Goal: Task Accomplishment & Management: Use online tool/utility

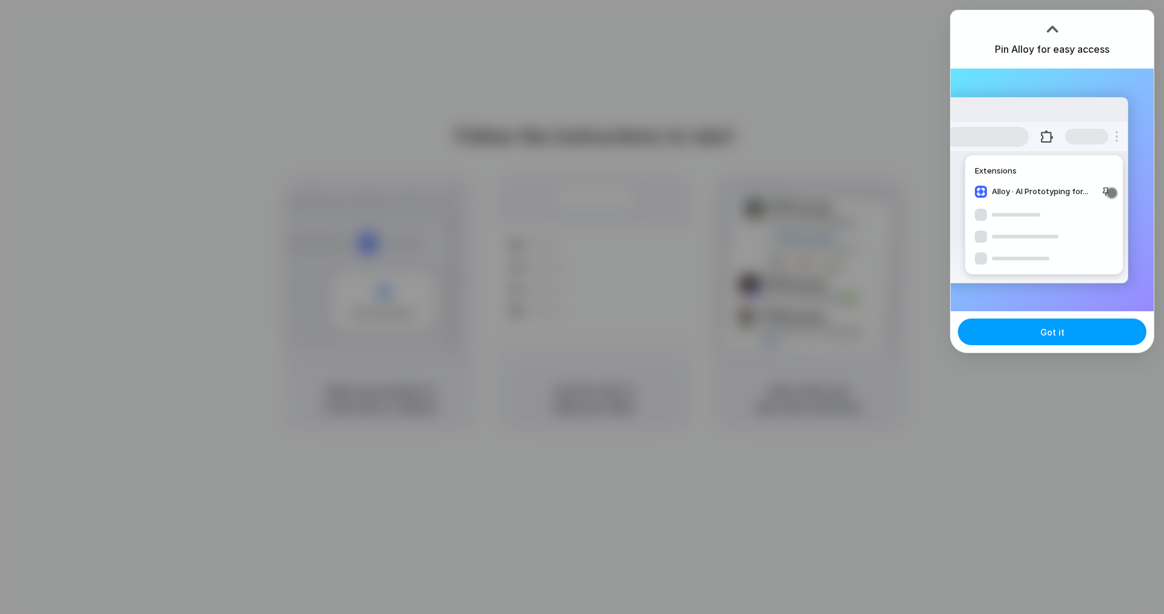
click at [1059, 336] on span "Got it" at bounding box center [1053, 332] width 24 height 13
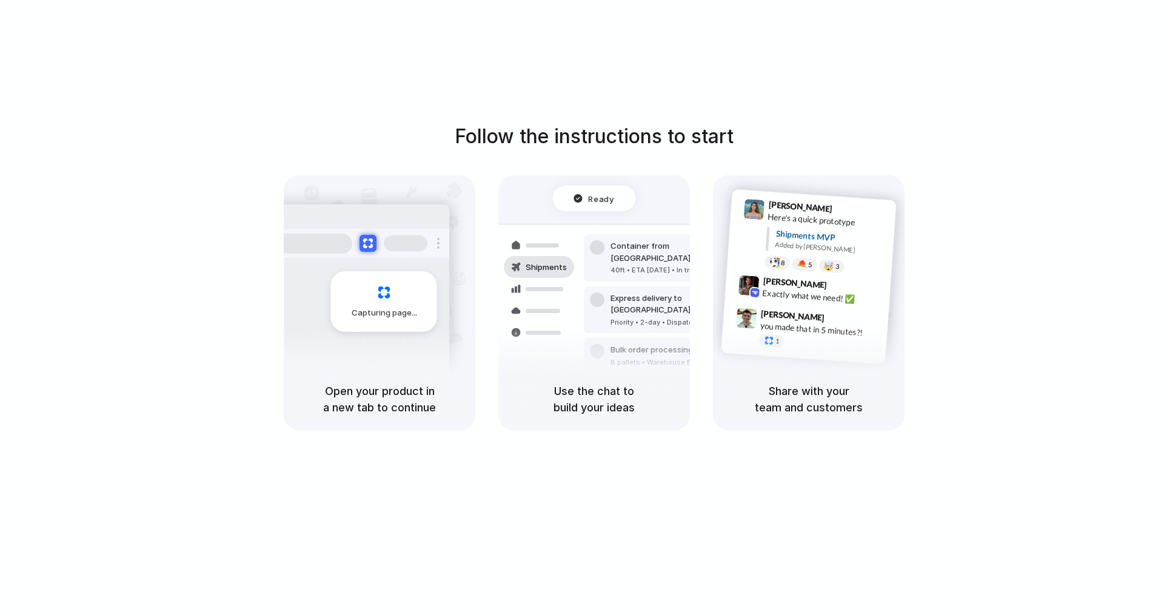
click at [557, 349] on div "Shipments" at bounding box center [530, 309] width 89 height 170
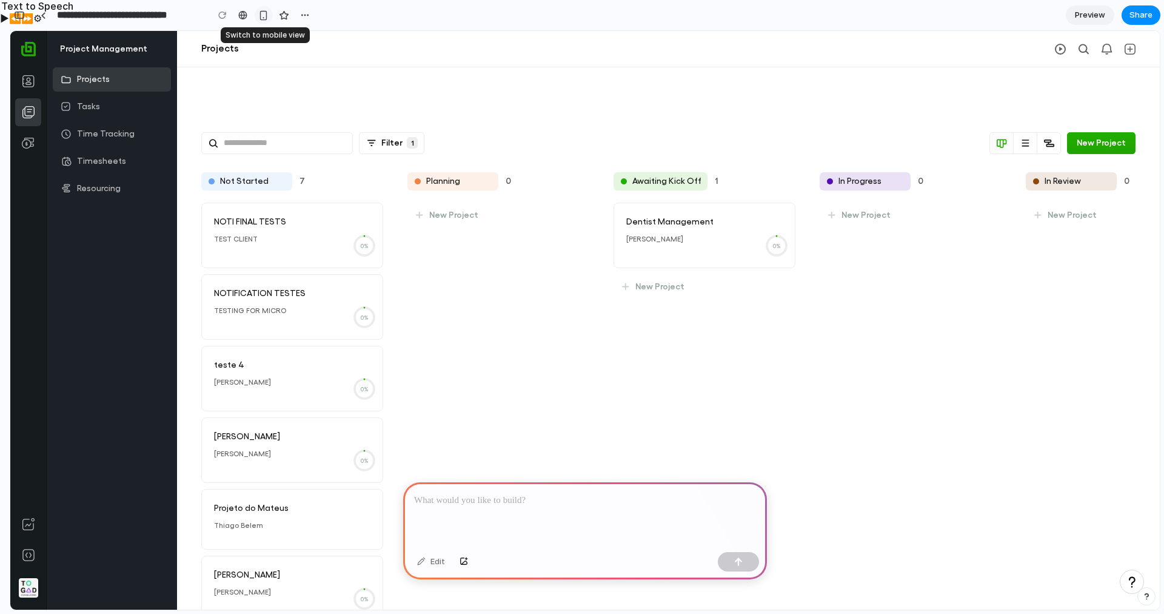
click at [269, 14] on button "button" at bounding box center [264, 15] width 18 height 18
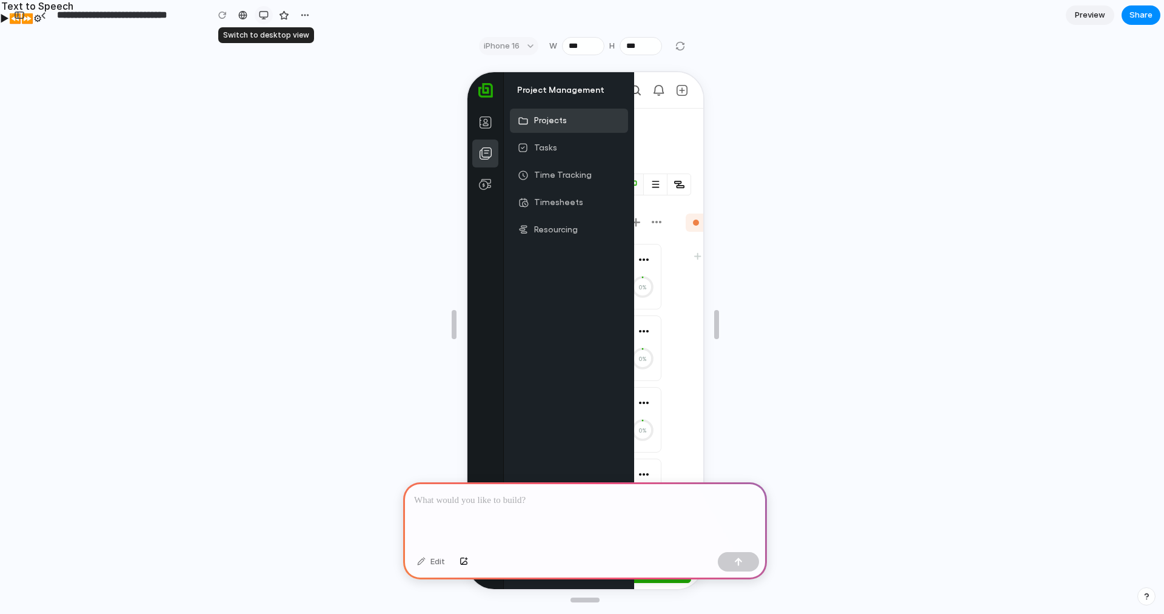
click at [269, 14] on button "button" at bounding box center [264, 15] width 18 height 18
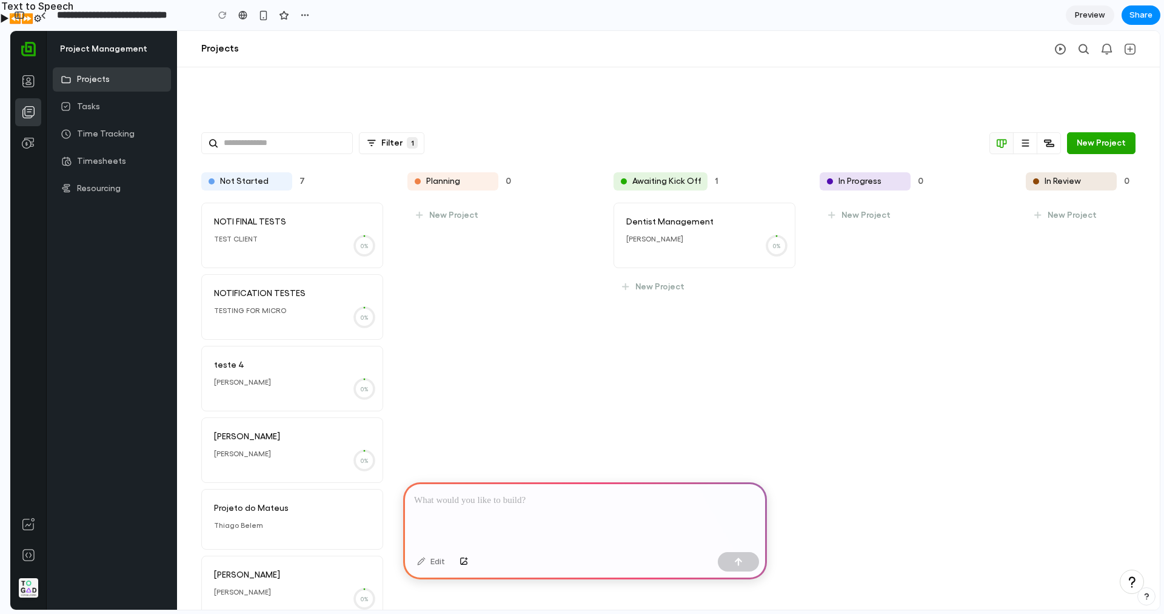
click at [611, 509] on div at bounding box center [585, 514] width 364 height 65
click at [525, 512] on div at bounding box center [585, 514] width 364 height 65
click at [559, 518] on div at bounding box center [585, 514] width 364 height 65
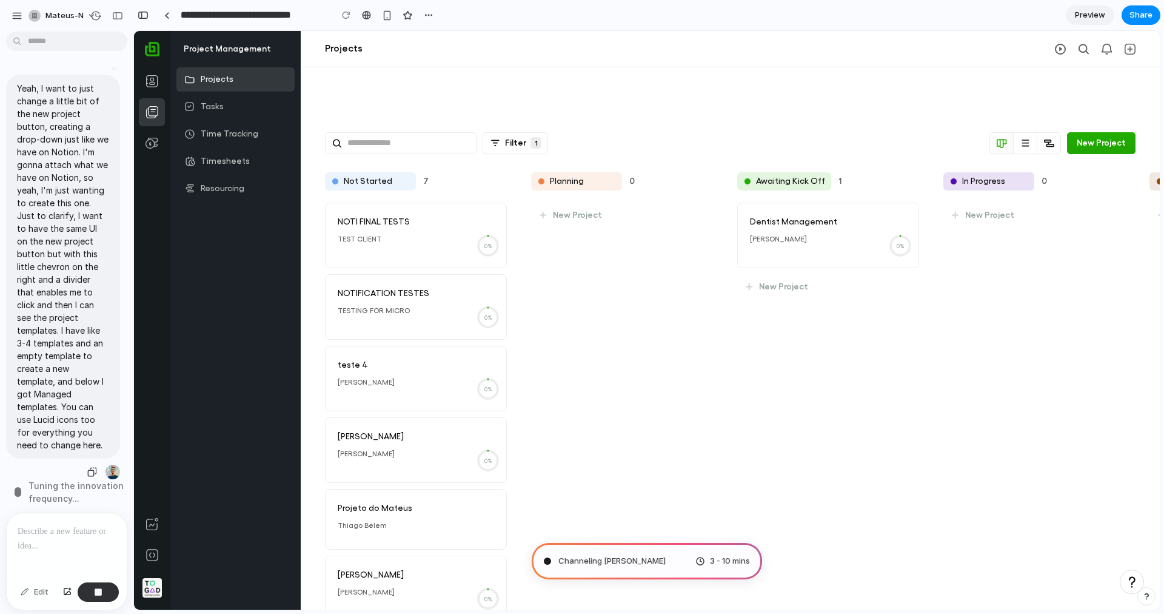
scroll to position [62, 0]
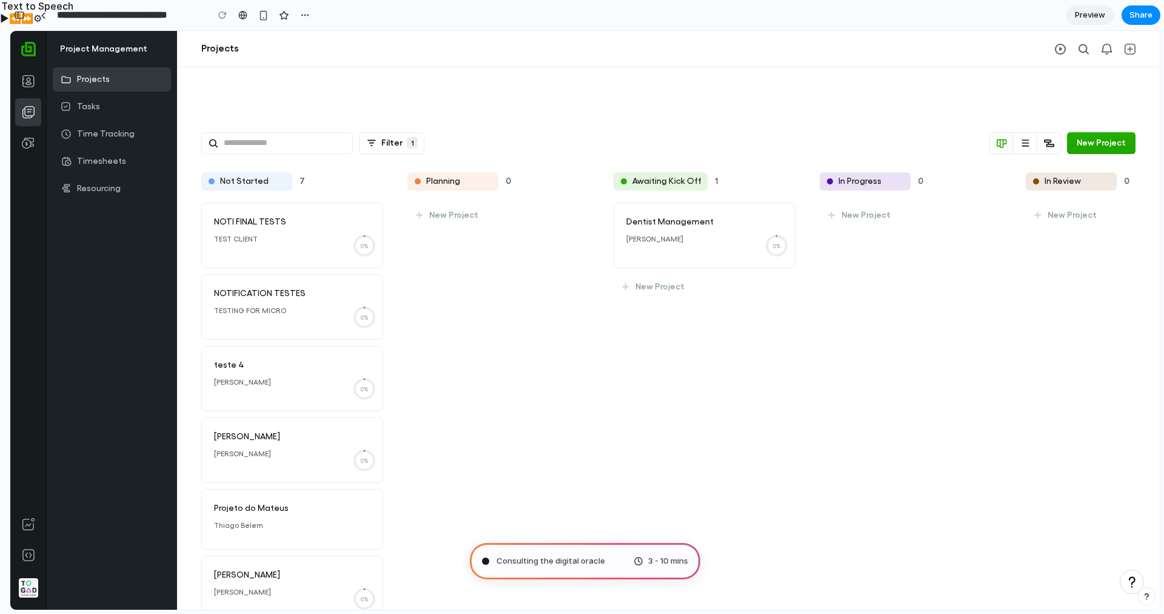
click at [660, 562] on span "3 - 10 mins" at bounding box center [668, 561] width 40 height 12
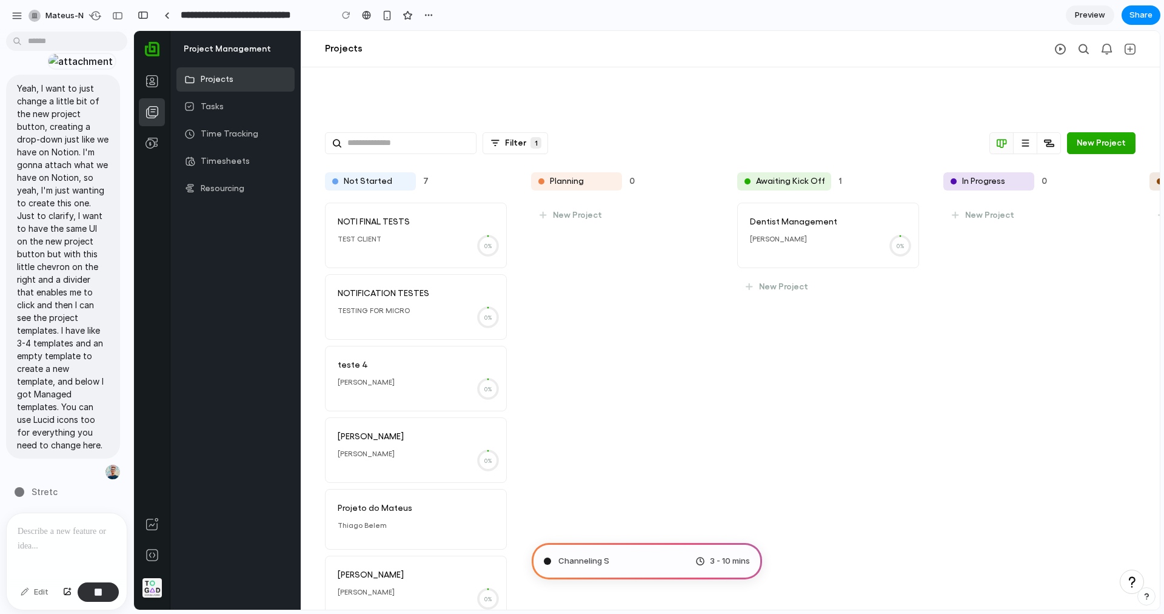
type input "**********"
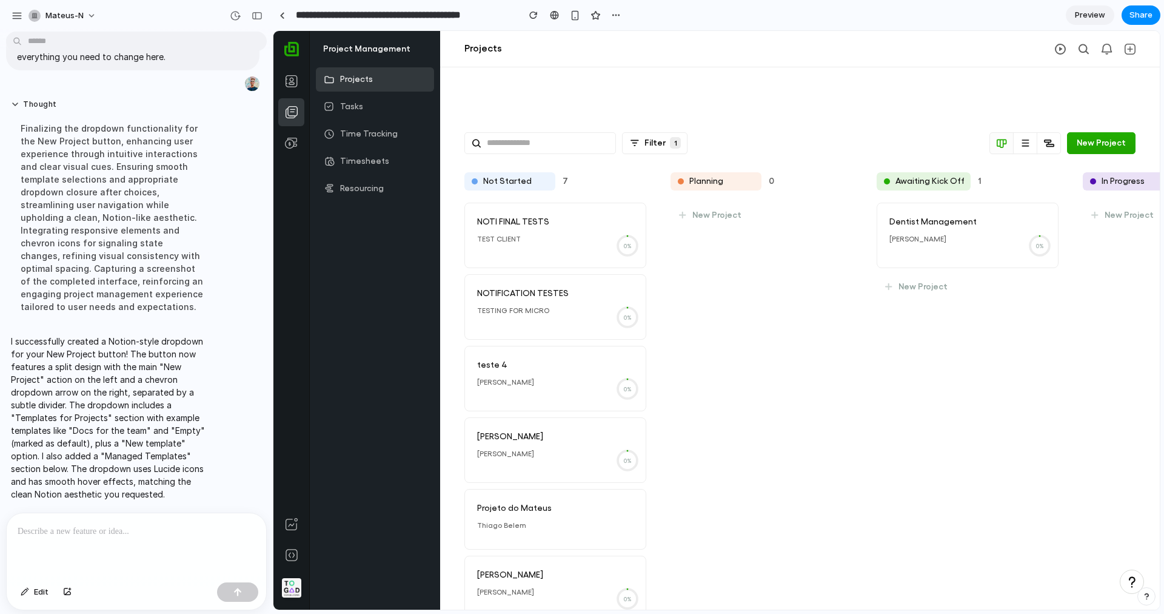
scroll to position [292, 0]
click at [254, 18] on div "button" at bounding box center [257, 16] width 11 height 8
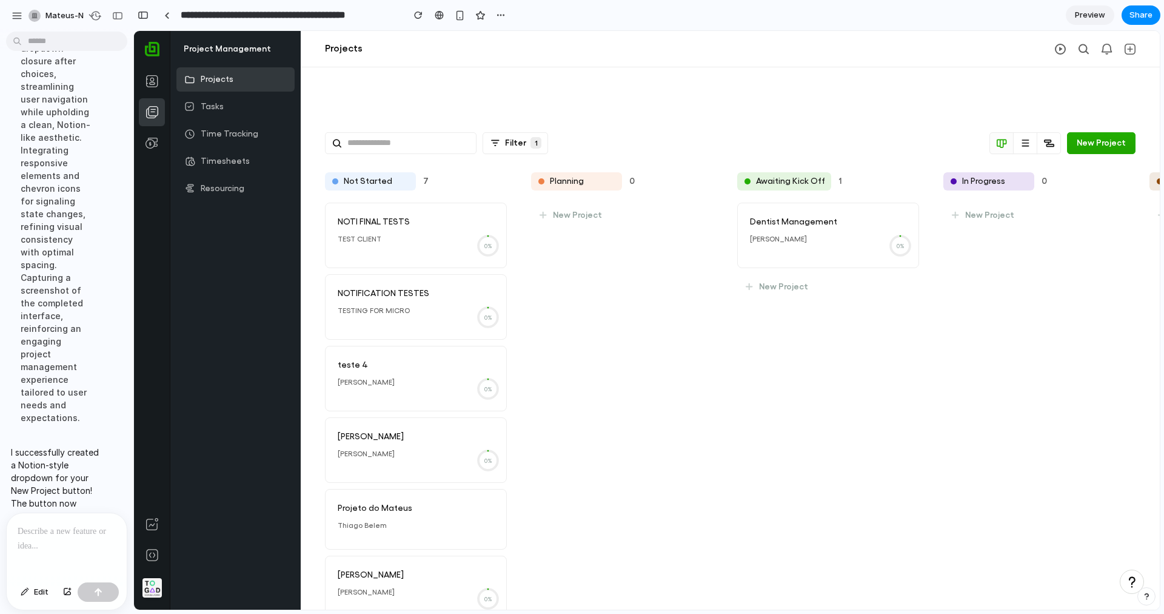
click at [108, 533] on p at bounding box center [67, 531] width 98 height 15
click at [39, 593] on span "Edit" at bounding box center [41, 592] width 15 height 12
click at [41, 595] on span "Edit" at bounding box center [41, 592] width 15 height 12
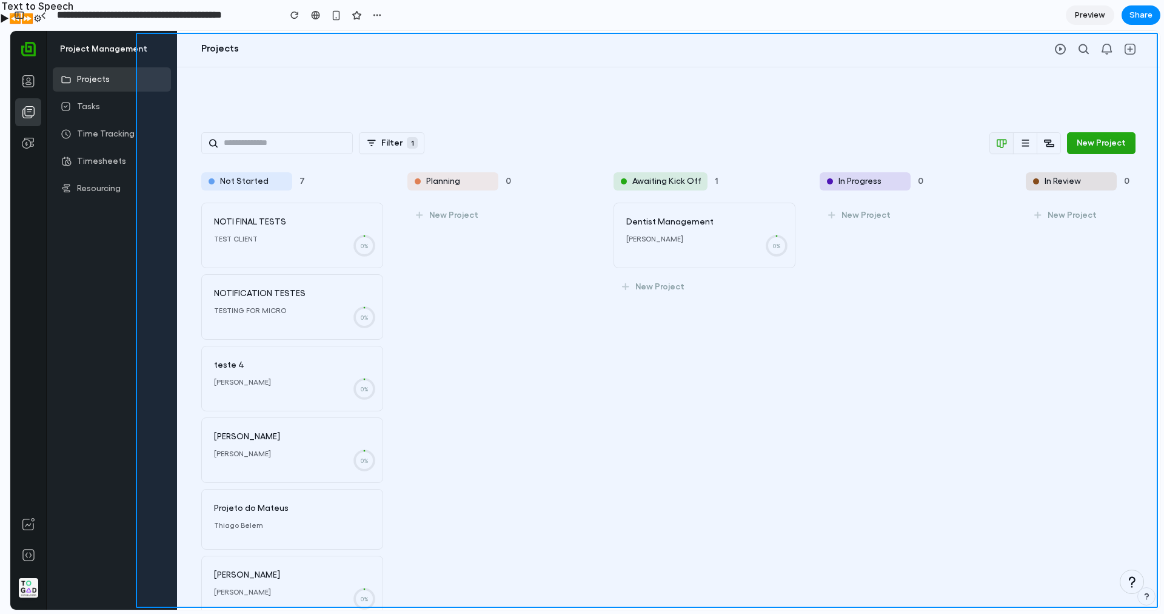
click at [1018, 218] on div at bounding box center [647, 320] width 1026 height 579
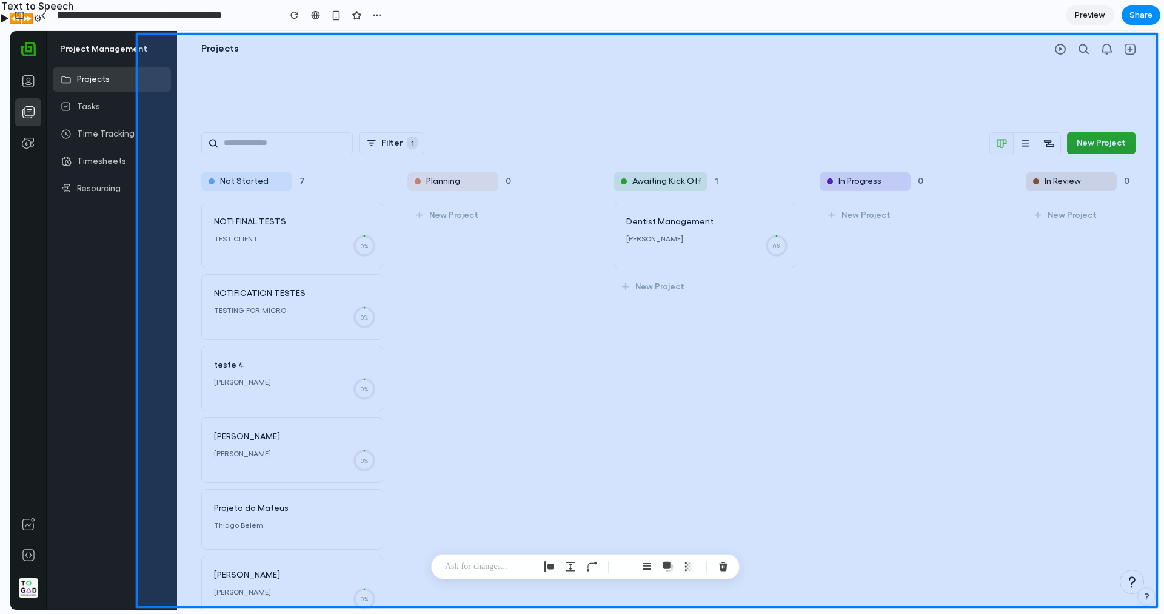
click at [723, 269] on div at bounding box center [647, 320] width 1026 height 579
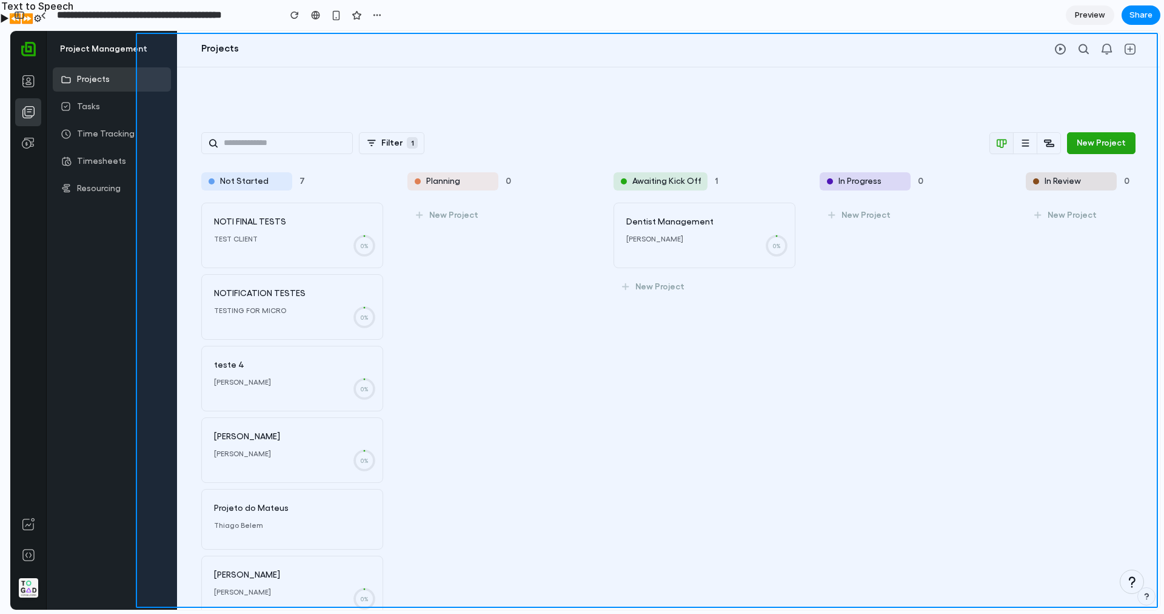
click at [1121, 104] on div at bounding box center [647, 320] width 1026 height 579
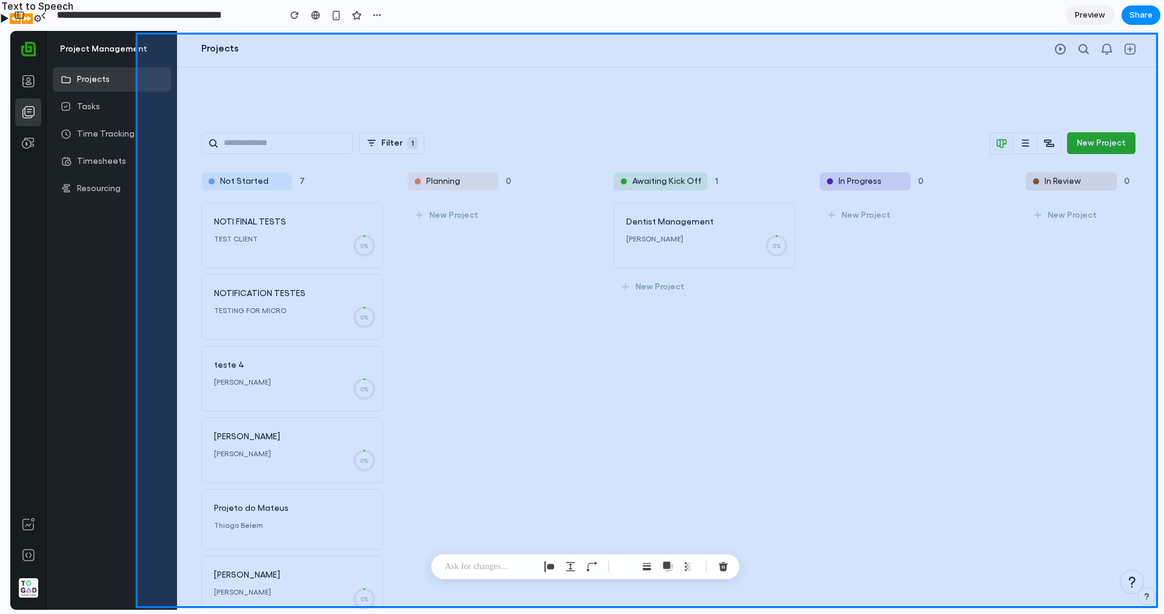
click at [847, 196] on div at bounding box center [647, 320] width 1026 height 579
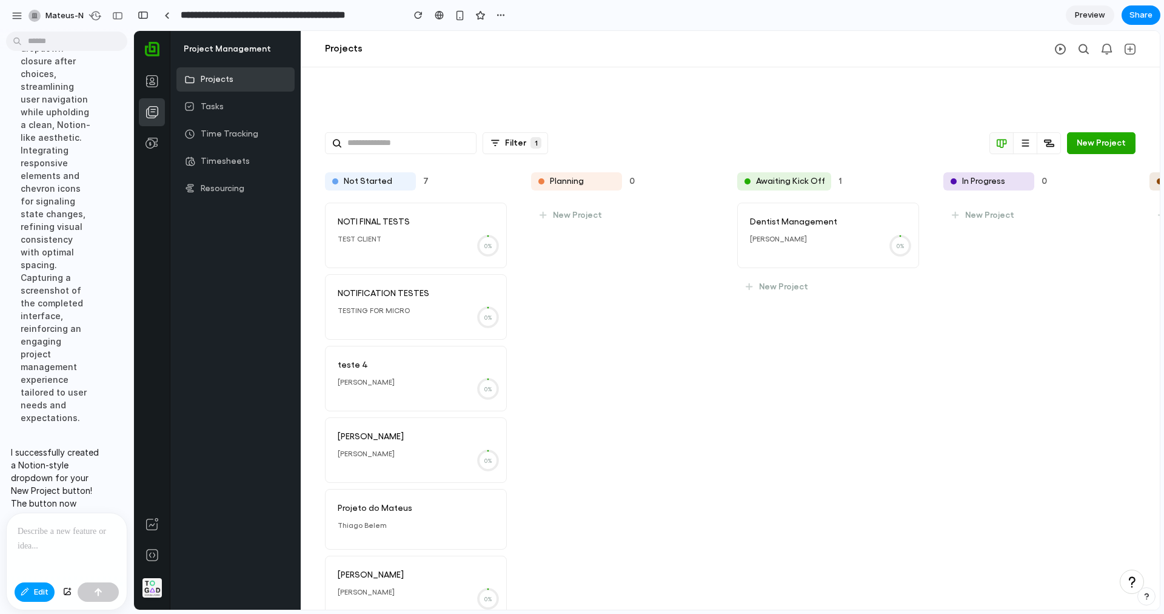
click at [43, 590] on span "Edit" at bounding box center [41, 592] width 15 height 12
click at [50, 543] on div at bounding box center [67, 545] width 120 height 64
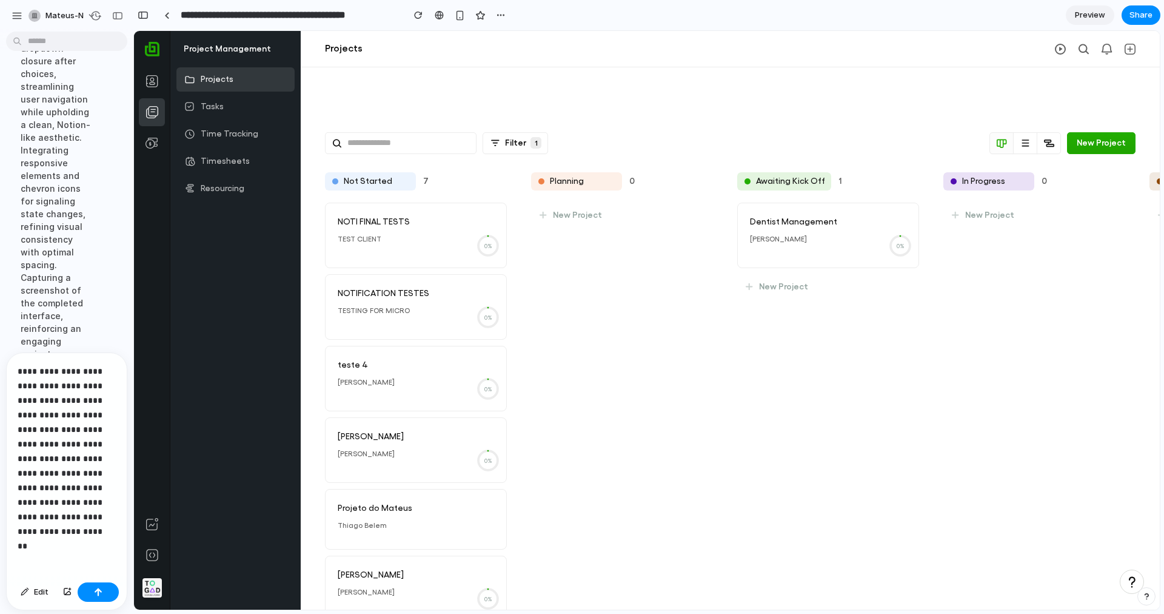
click at [80, 524] on p "**********" at bounding box center [64, 451] width 93 height 175
click at [75, 453] on p "**********" at bounding box center [64, 451] width 93 height 175
drag, startPoint x: 63, startPoint y: 465, endPoint x: 108, endPoint y: 529, distance: 78.9
click at [108, 529] on p "**********" at bounding box center [64, 451] width 93 height 175
click at [55, 495] on p "**********" at bounding box center [64, 451] width 93 height 189
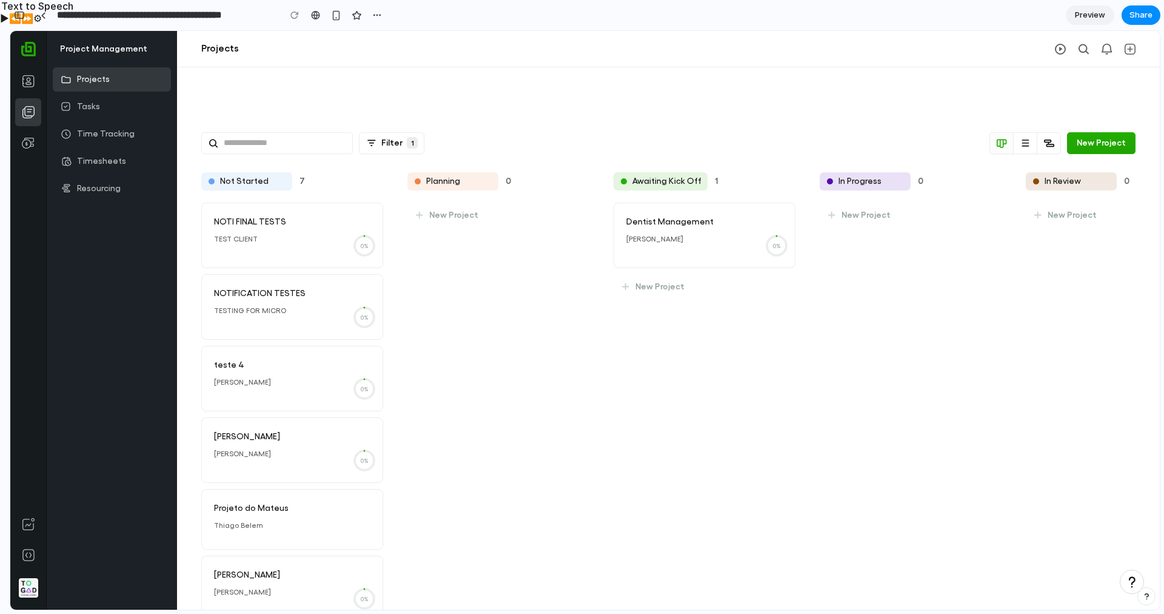
scroll to position [1375, 0]
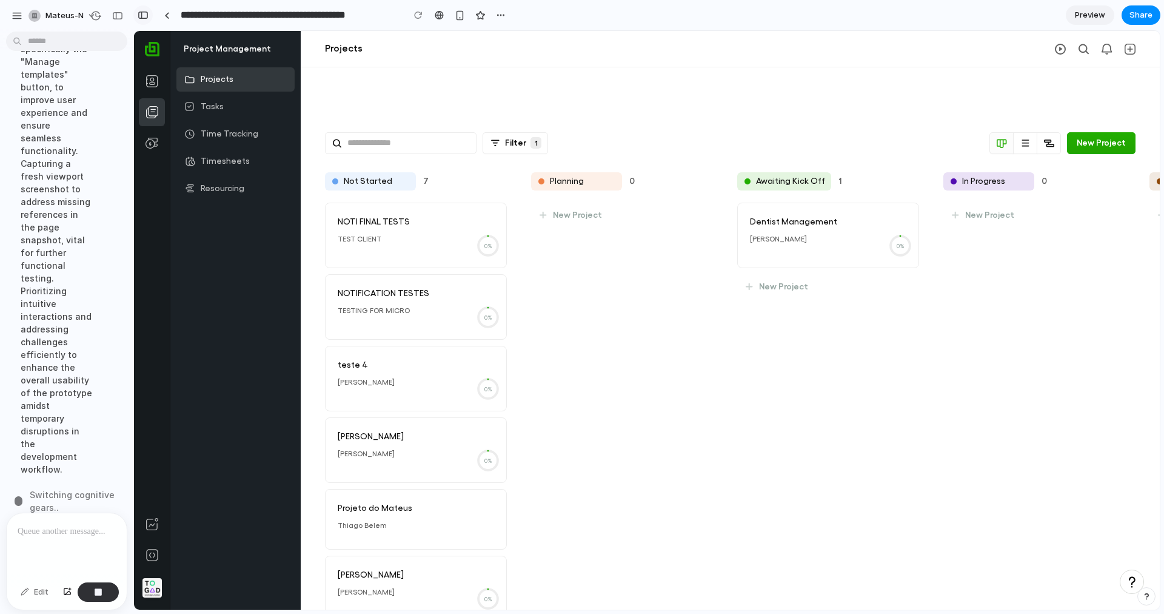
click at [139, 15] on div "button" at bounding box center [143, 15] width 11 height 8
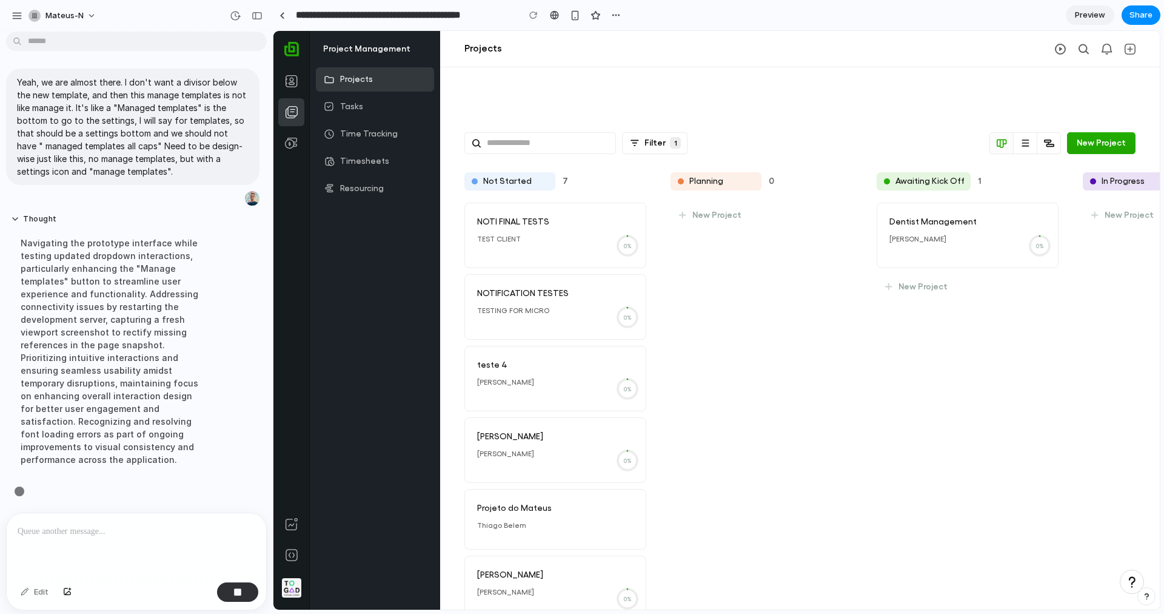
scroll to position [518, 0]
click at [162, 445] on div "Navigating the prototype interface while testing updated dropdown interactions,…" at bounding box center [112, 351] width 203 height 244
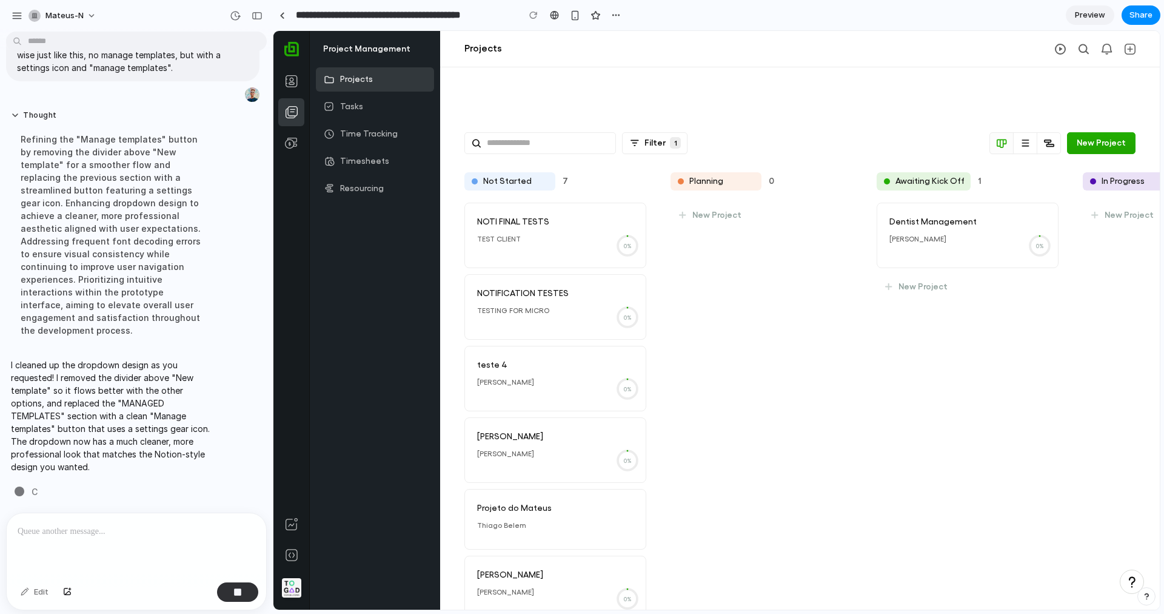
scroll to position [582, 0]
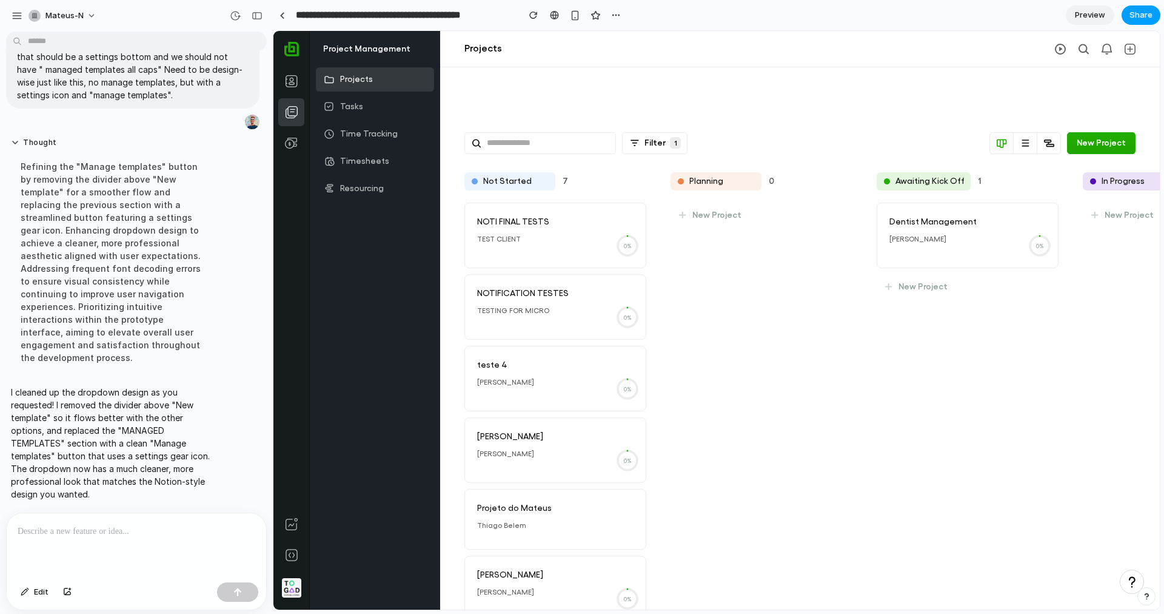
click at [1141, 19] on span "Share" at bounding box center [1141, 15] width 23 height 12
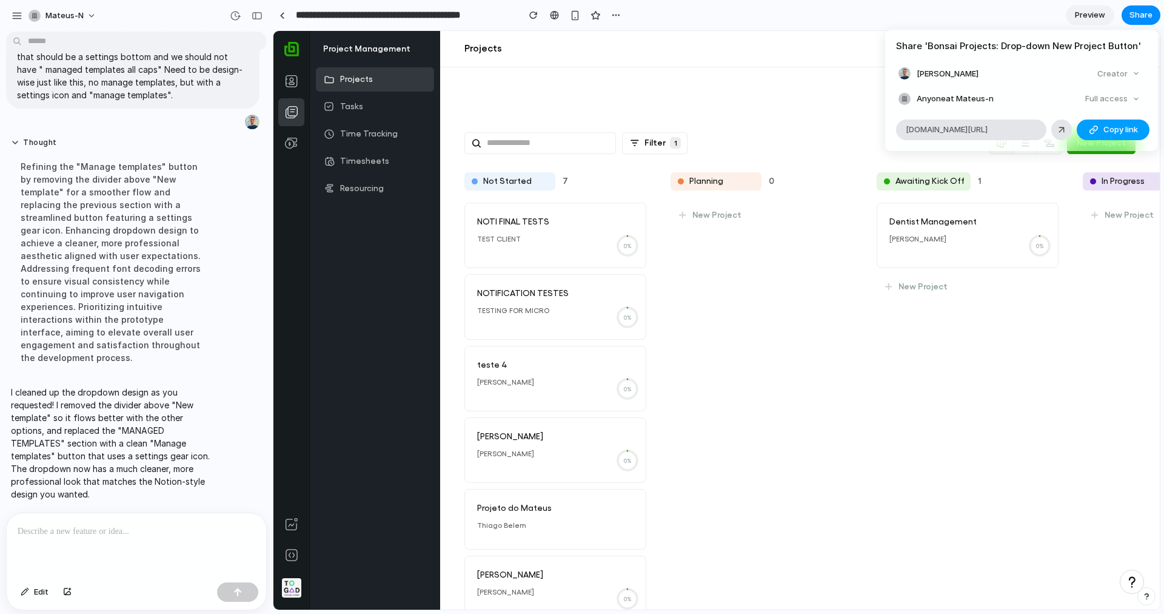
click at [1107, 132] on span "Copy link" at bounding box center [1121, 130] width 35 height 12
click at [23, 18] on div "Share ' Bonsai Projects: Drop-down New Project Button ' Mateus N. Creator Anyon…" at bounding box center [582, 307] width 1164 height 614
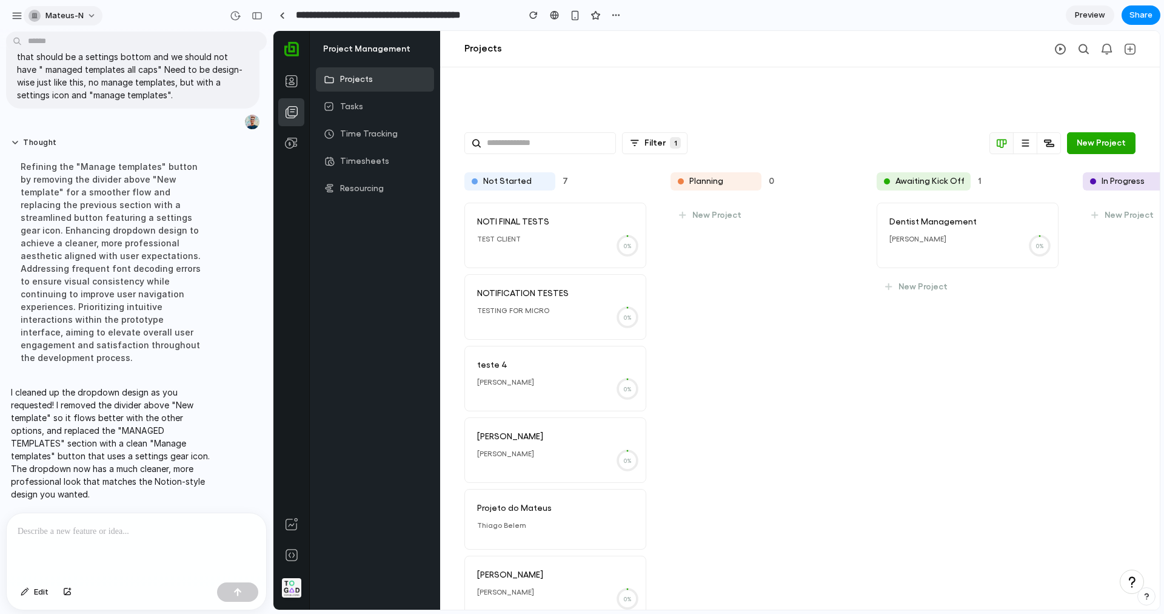
click at [56, 15] on span "mateus-n" at bounding box center [64, 16] width 38 height 12
click at [18, 16] on div "Settings Invite members Change theme Sign out" at bounding box center [582, 307] width 1164 height 614
click at [18, 16] on div "button" at bounding box center [17, 15] width 11 height 11
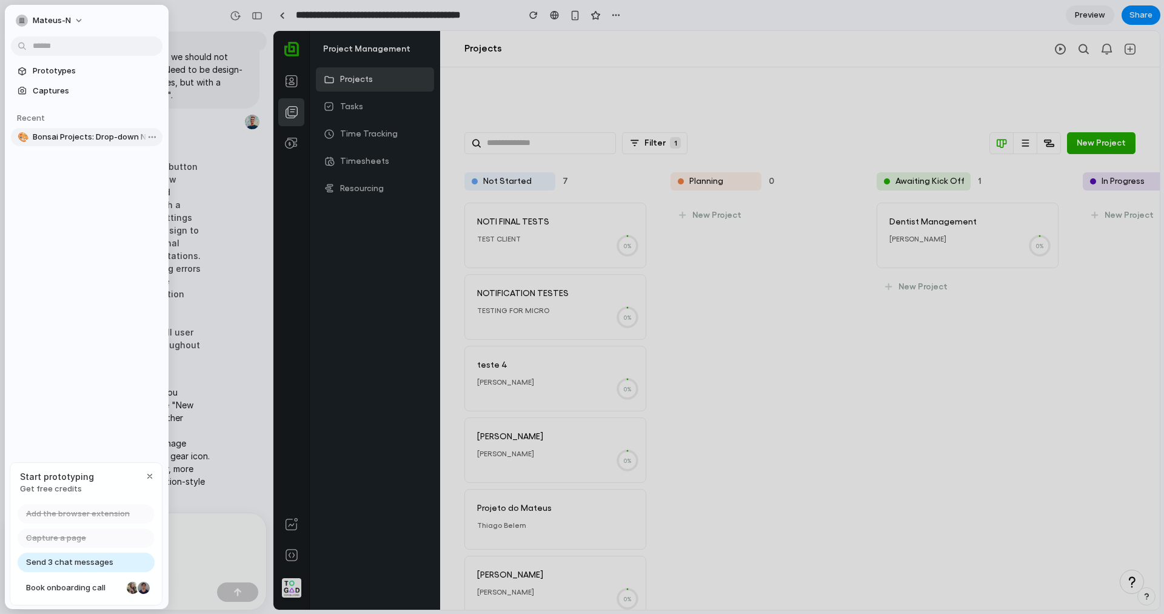
click at [41, 133] on span "Bonsai Projects: Drop-down New Project Button" at bounding box center [95, 137] width 125 height 12
click at [147, 138] on body "mateus-n Yeah, I want to just change a little bit of the new project button, cr…" at bounding box center [582, 331] width 1164 height 614
click at [90, 174] on div "Open in new tab Copy link Delete" at bounding box center [582, 307] width 1164 height 614
click at [52, 70] on span "Prototypes" at bounding box center [95, 71] width 125 height 12
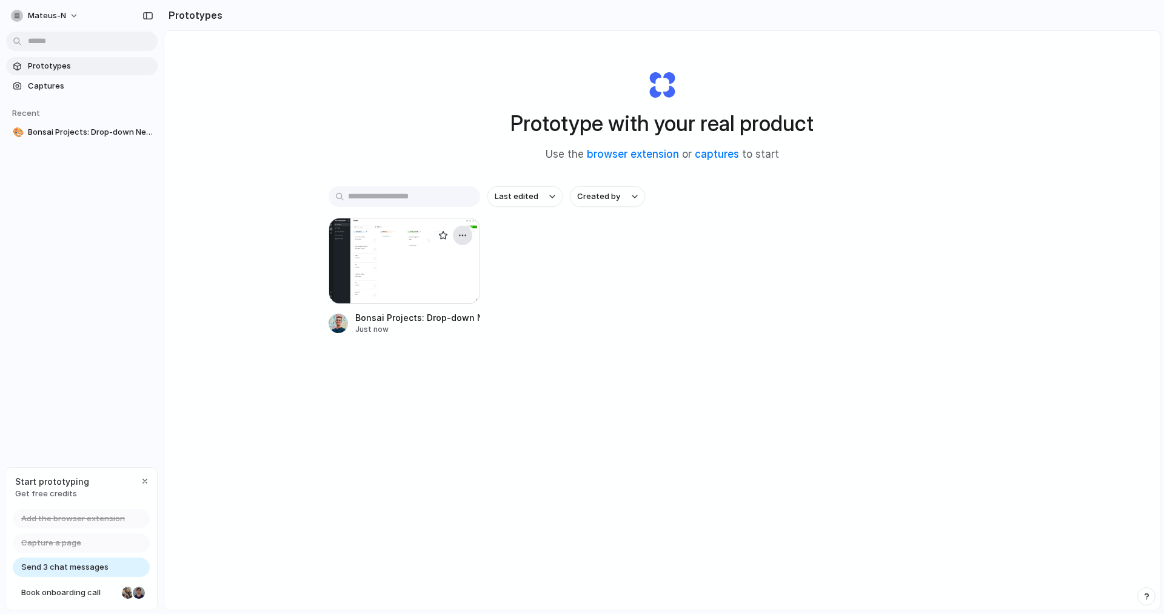
click at [463, 235] on div "button" at bounding box center [463, 235] width 10 height 10
click at [223, 267] on div "Open in new tab Rename Copy link Delete" at bounding box center [582, 307] width 1164 height 614
click at [74, 85] on span "Captures" at bounding box center [90, 86] width 125 height 12
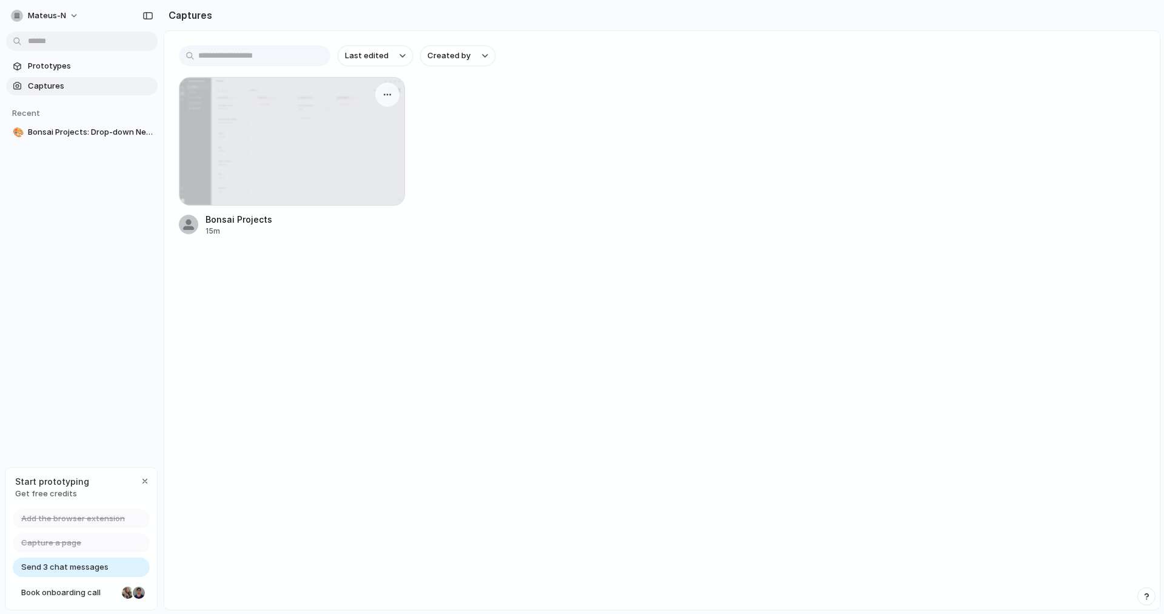
click at [320, 173] on div at bounding box center [292, 141] width 225 height 127
click at [385, 92] on div "button" at bounding box center [388, 95] width 10 height 10
click at [364, 123] on span "Create prototype" at bounding box center [353, 122] width 68 height 12
click at [252, 304] on main "Last edited Created by Bonsai Projects 15m" at bounding box center [662, 320] width 997 height 580
click at [147, 481] on div "button" at bounding box center [145, 481] width 10 height 10
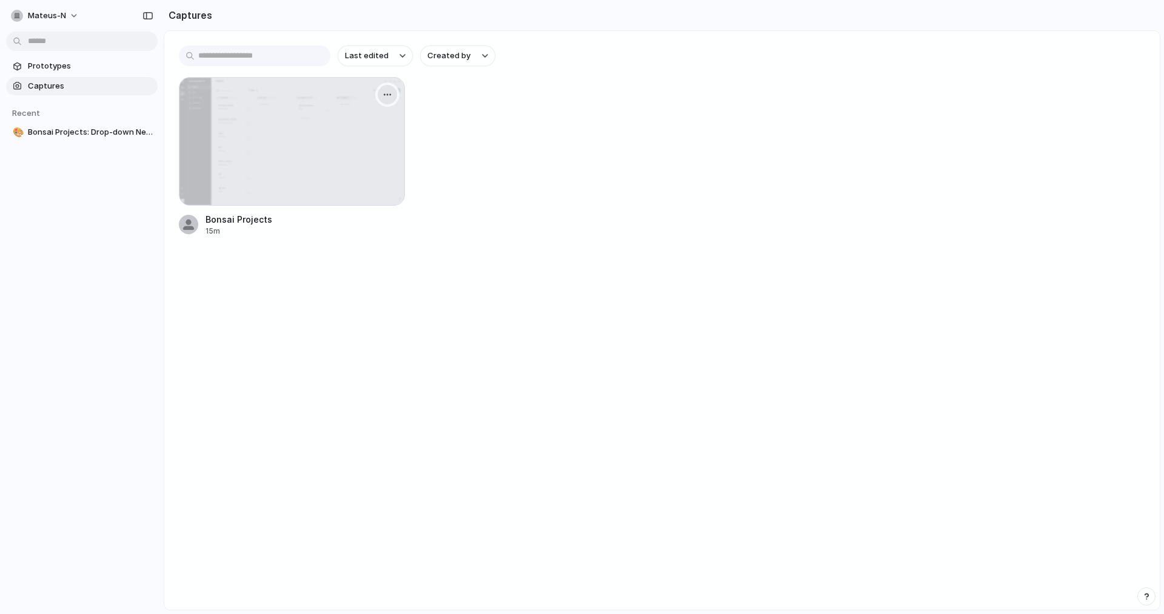
click at [388, 96] on div "button" at bounding box center [388, 95] width 10 height 10
click at [365, 124] on span "Create prototype" at bounding box center [353, 122] width 68 height 12
click at [74, 70] on span "Prototypes" at bounding box center [90, 66] width 125 height 12
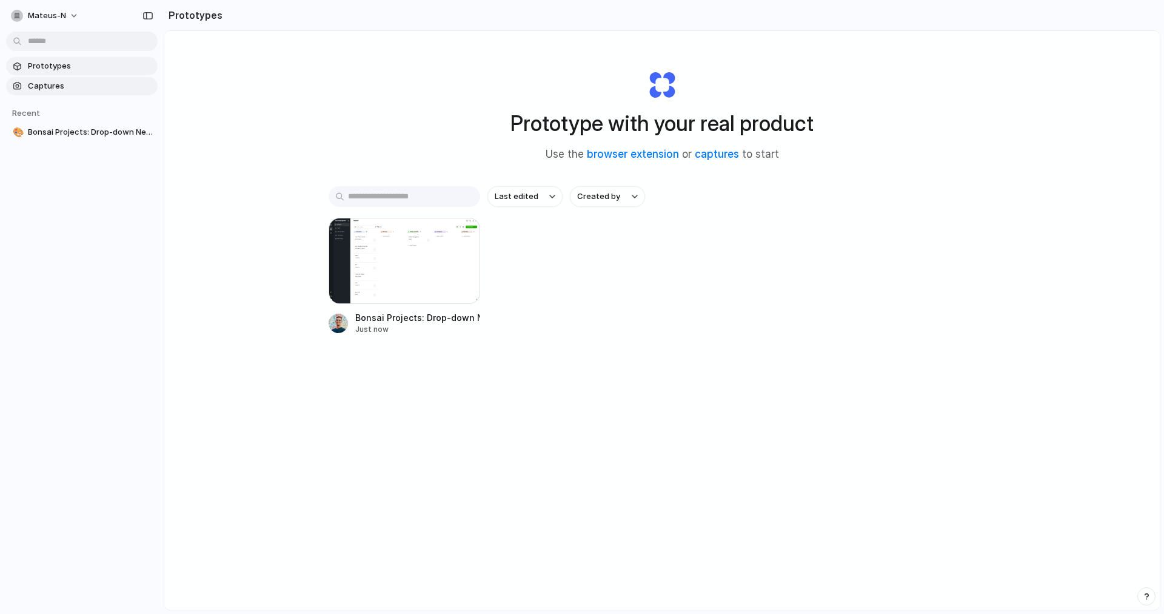
click at [66, 86] on span "Captures" at bounding box center [90, 86] width 125 height 12
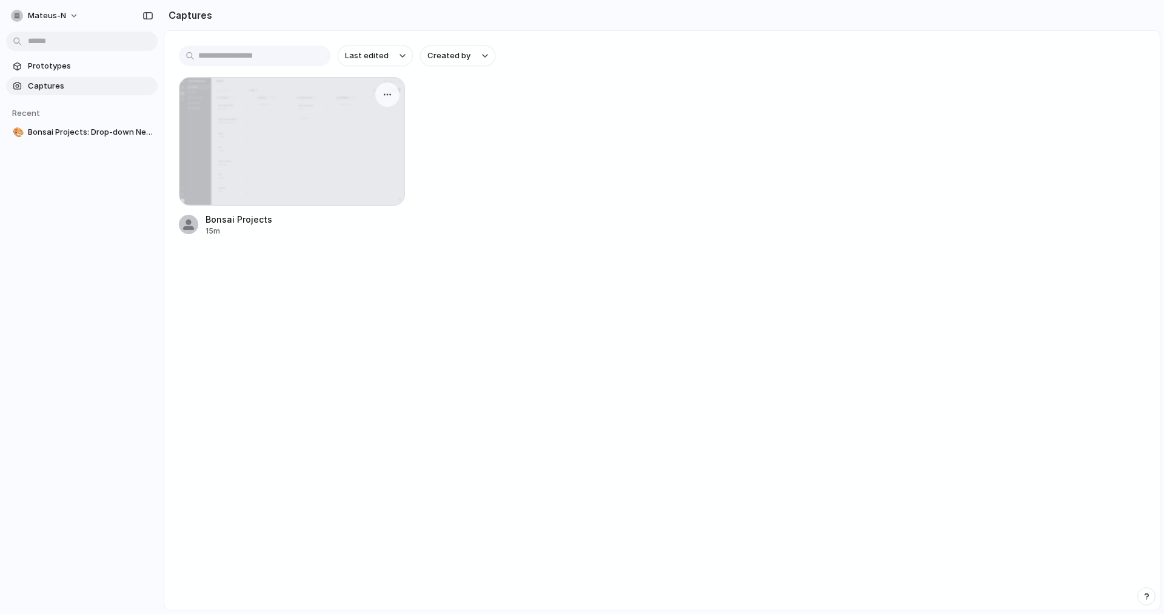
click at [272, 89] on div at bounding box center [292, 141] width 225 height 127
click at [220, 161] on div at bounding box center [292, 141] width 225 height 127
click at [209, 236] on div "15m" at bounding box center [239, 231] width 67 height 11
click at [219, 213] on div "Bonsai Projects" at bounding box center [239, 219] width 67 height 13
click at [218, 218] on div "Bonsai Projects" at bounding box center [239, 219] width 67 height 13
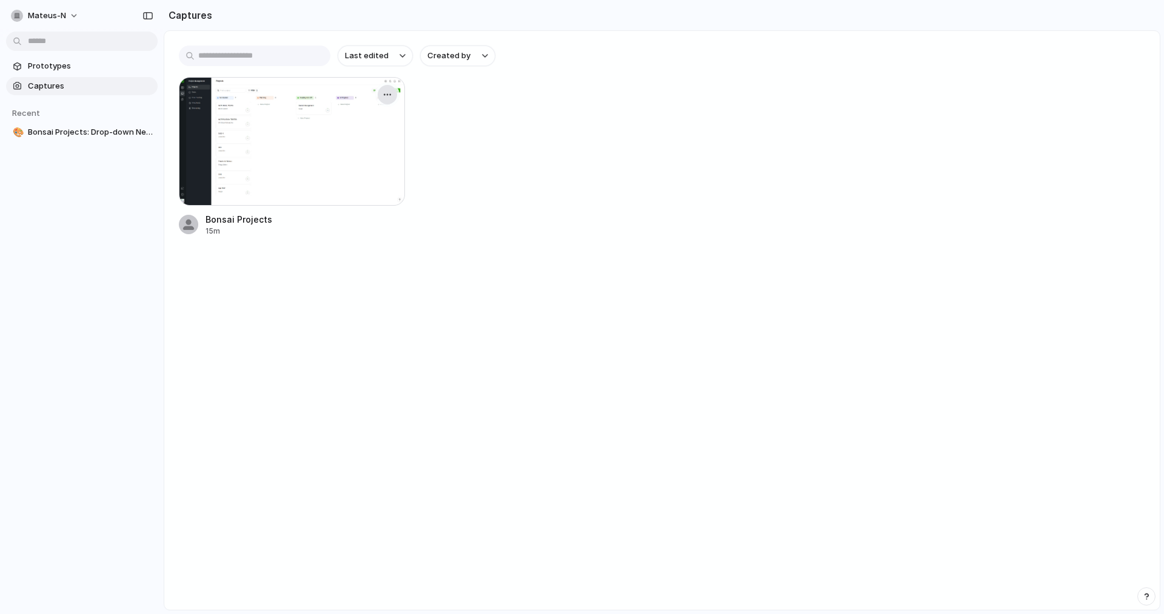
click at [389, 98] on div "button" at bounding box center [388, 95] width 10 height 10
click at [369, 122] on span "Create prototype" at bounding box center [353, 122] width 68 height 12
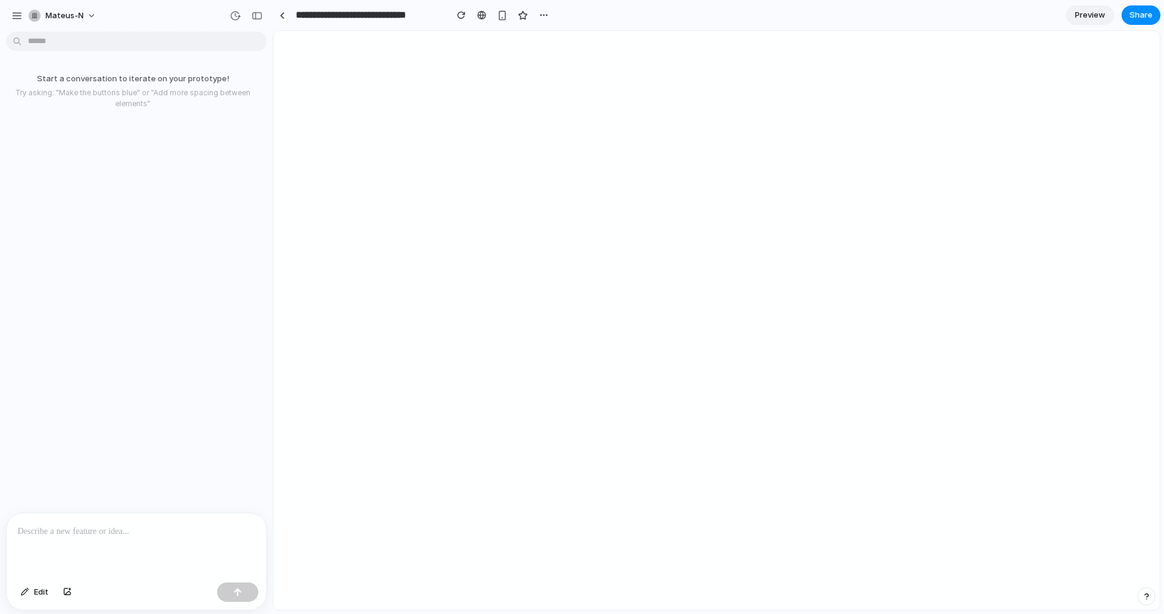
click at [164, 531] on p at bounding box center [137, 531] width 238 height 15
click at [174, 527] on p at bounding box center [137, 531] width 238 height 15
click at [149, 531] on p at bounding box center [137, 531] width 238 height 15
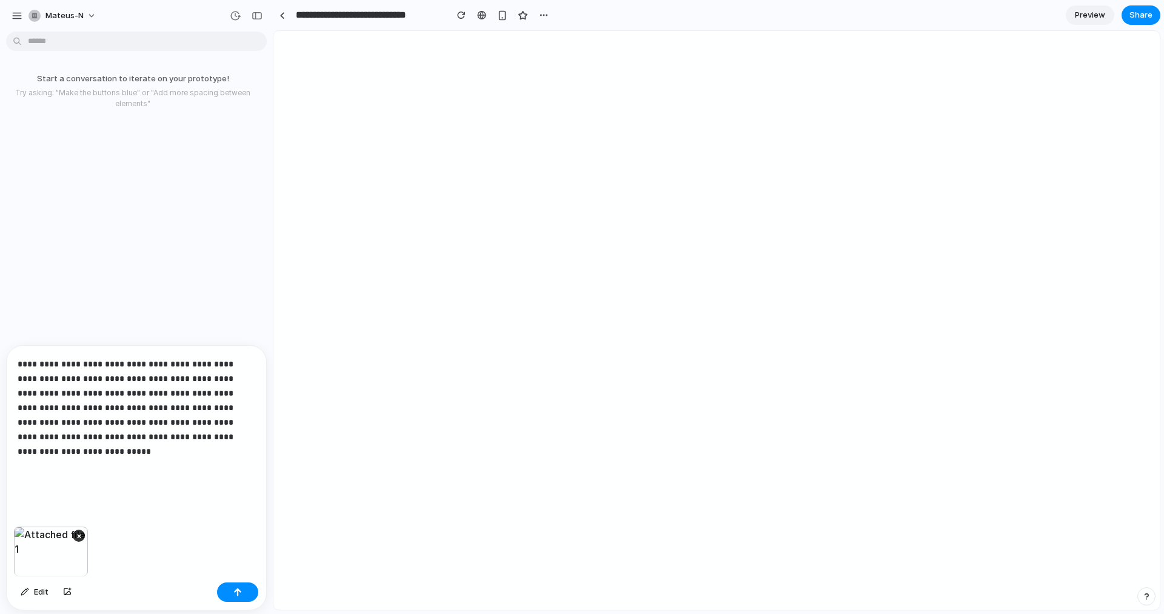
paste div
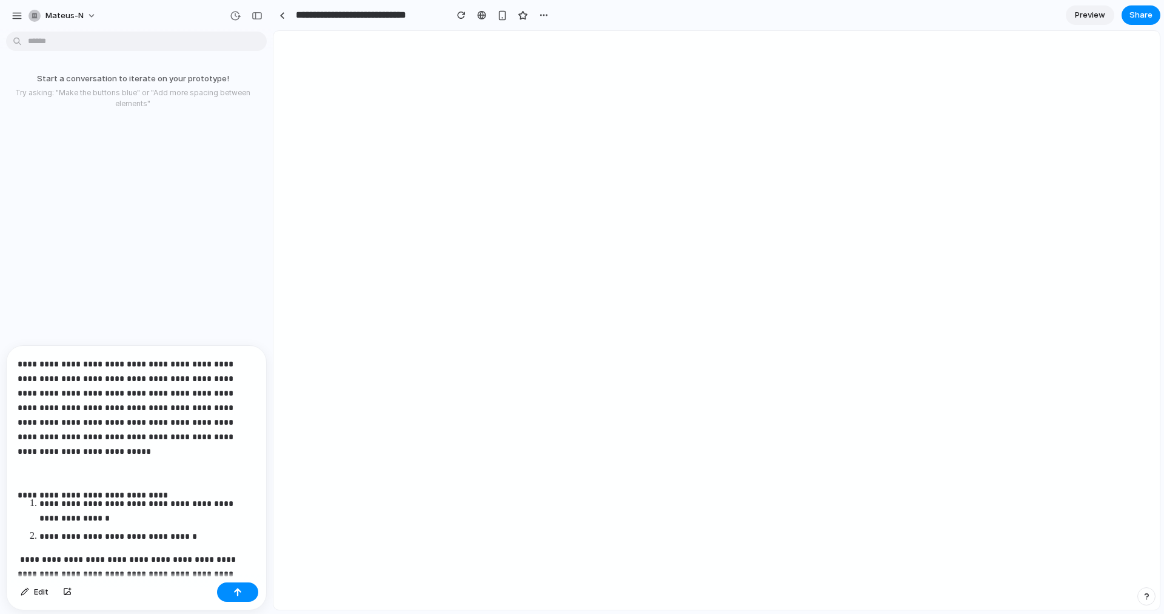
scroll to position [155, 0]
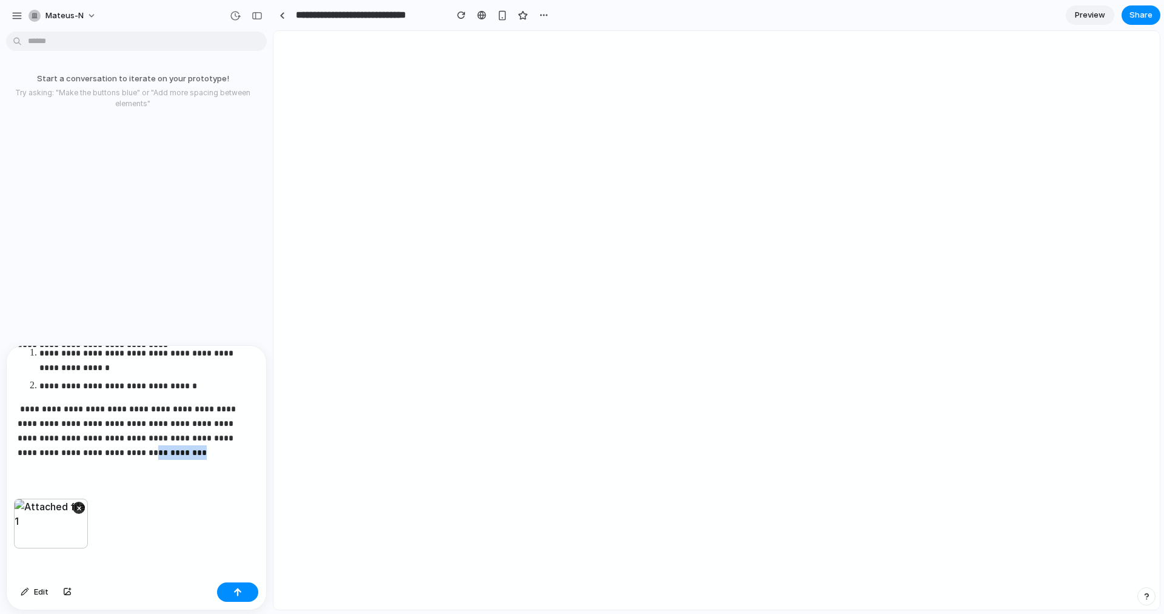
drag, startPoint x: 85, startPoint y: 449, endPoint x: 32, endPoint y: 452, distance: 52.9
click at [32, 452] on p "**********" at bounding box center [134, 430] width 233 height 58
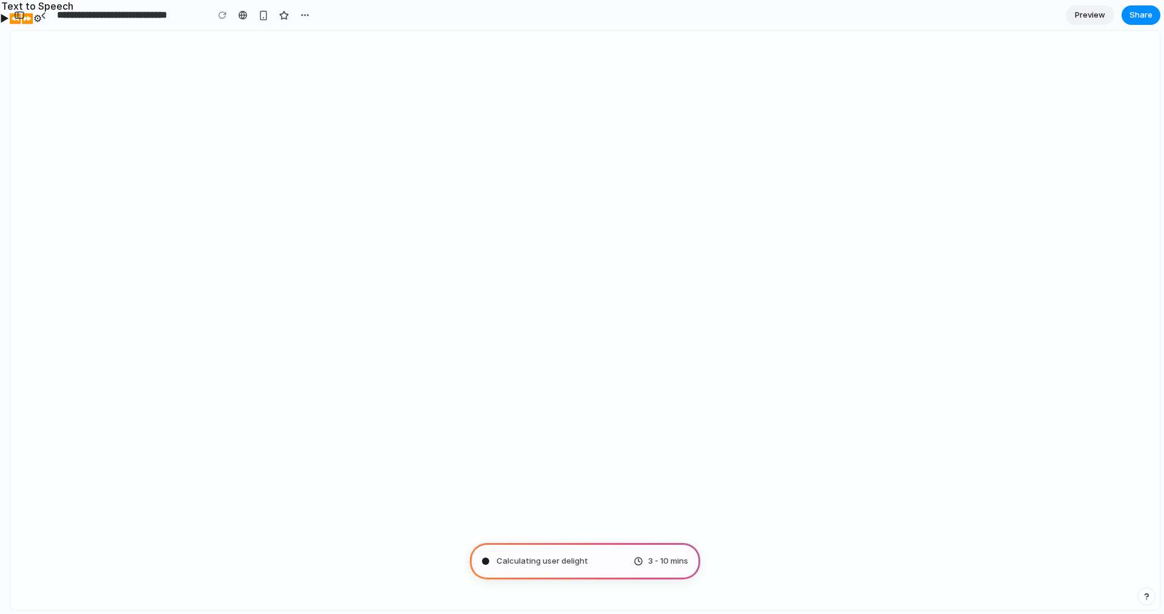
scroll to position [420, 0]
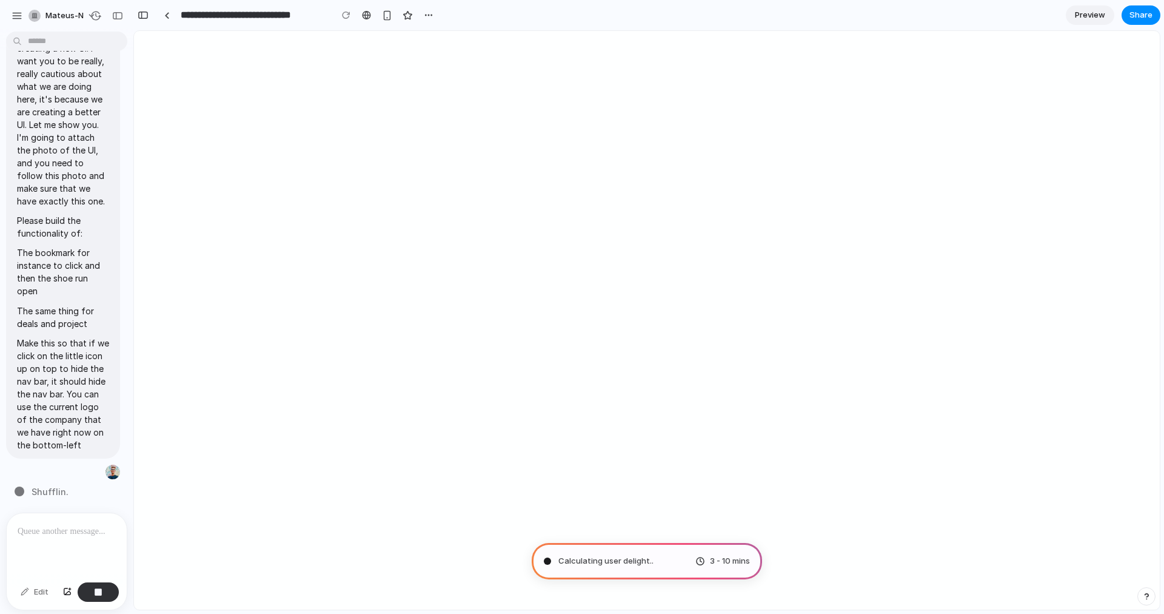
type input "**********"
click at [449, 17] on div "button" at bounding box center [453, 15] width 10 height 10
click at [449, 16] on div "Duplicate Delete" at bounding box center [582, 307] width 1164 height 614
click at [449, 16] on div "button" at bounding box center [453, 15] width 10 height 10
click at [485, 7] on div "Duplicate Delete" at bounding box center [582, 307] width 1164 height 614
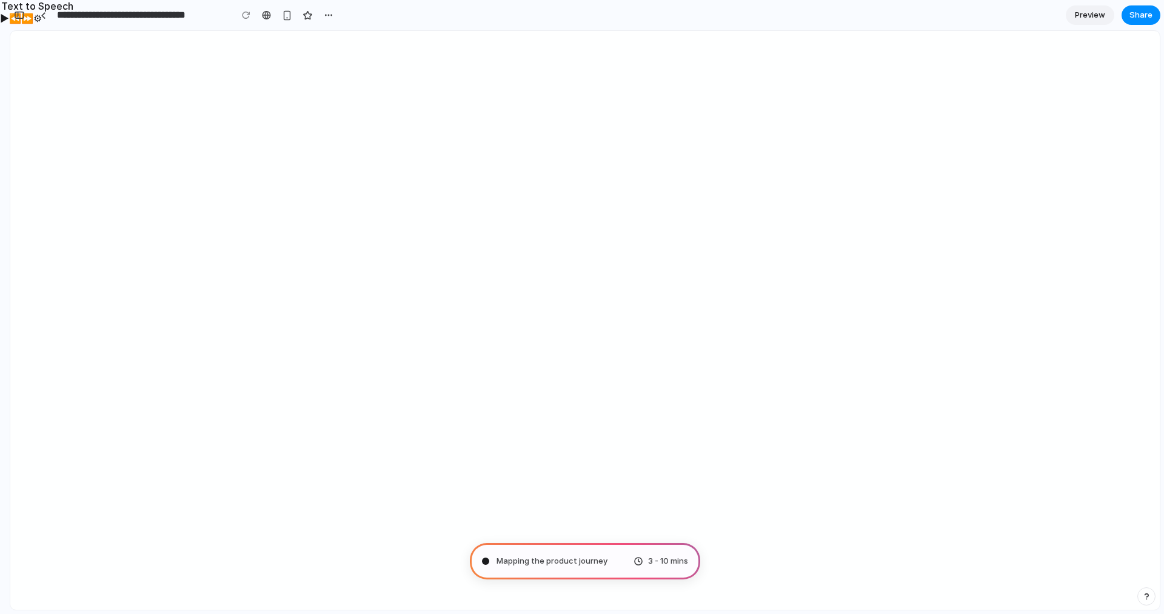
scroll to position [1037, 0]
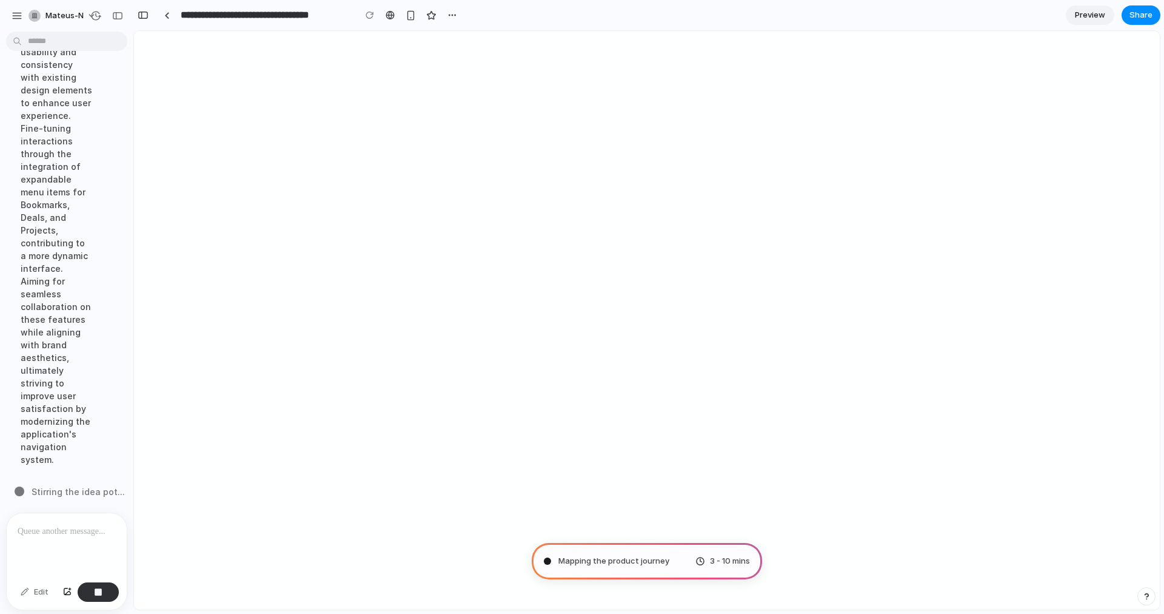
click at [59, 486] on span "Stirring the idea pot ..." at bounding box center [78, 491] width 93 height 13
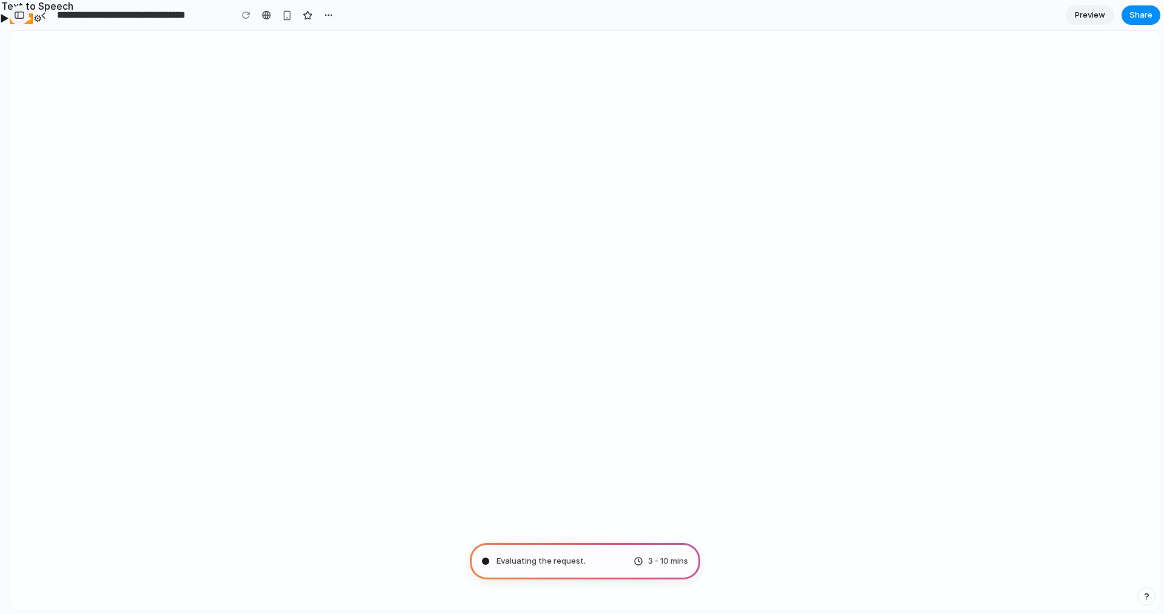
click at [27, 14] on button "button" at bounding box center [19, 14] width 19 height 19
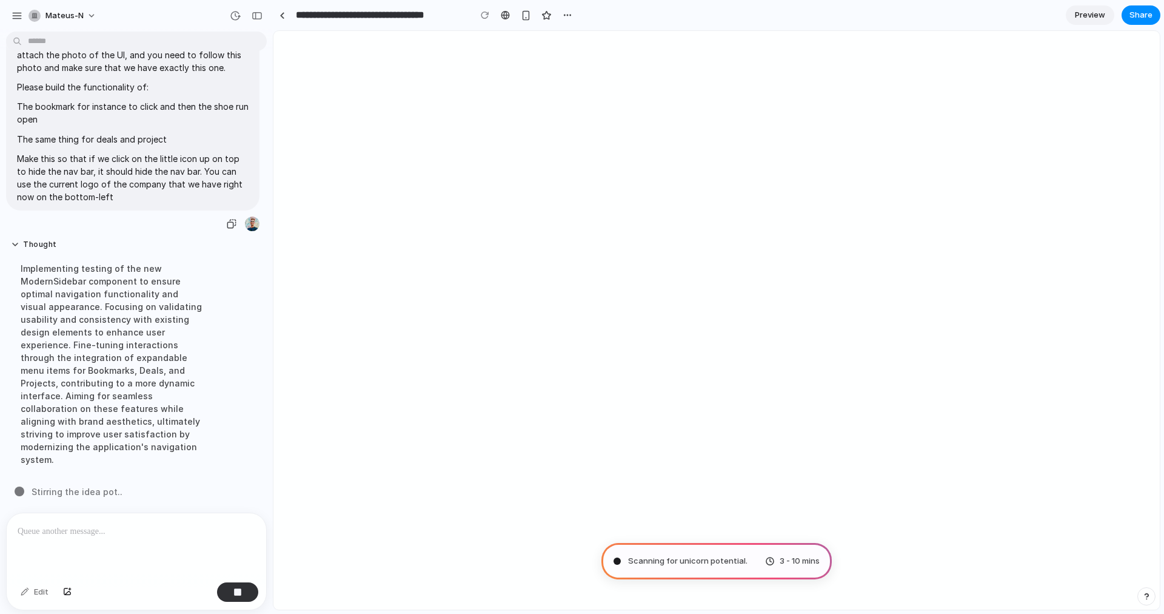
scroll to position [673, 0]
click at [62, 485] on span "Stirring the idea pot ..." at bounding box center [78, 491] width 93 height 13
click at [104, 396] on div "Implementing testing of the new ModernSidebar component to ensure optimal navig…" at bounding box center [112, 364] width 203 height 218
click at [156, 413] on div "Implementing testing of the new ModernSidebar component to ensure optimal navig…" at bounding box center [112, 364] width 203 height 218
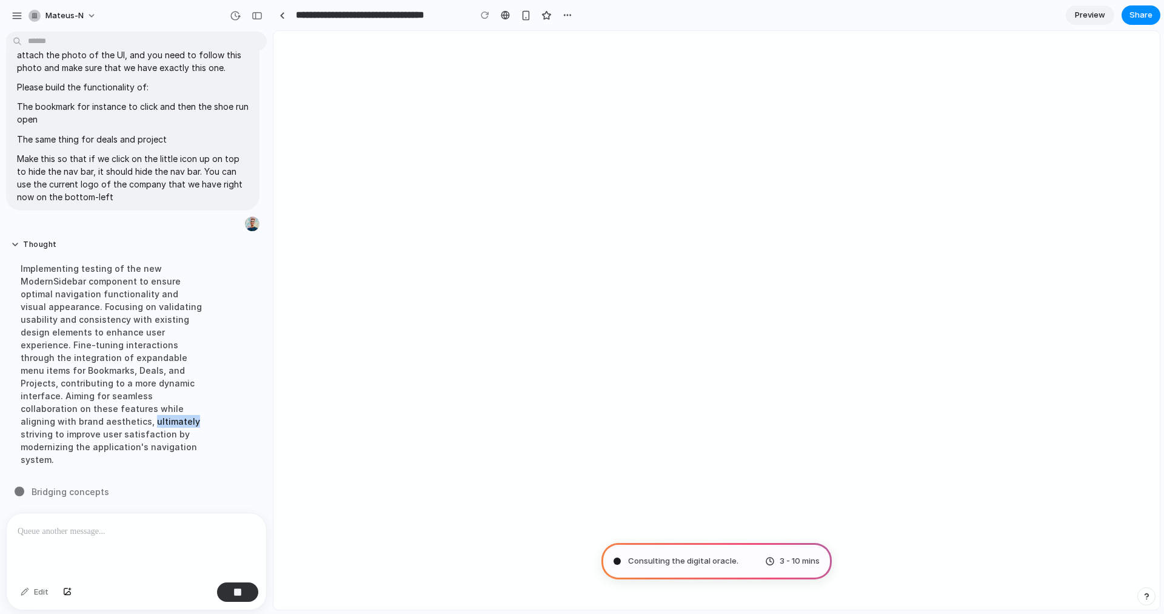
click at [156, 413] on div "Implementing testing of the new ModernSidebar component to ensure optimal navig…" at bounding box center [112, 364] width 203 height 218
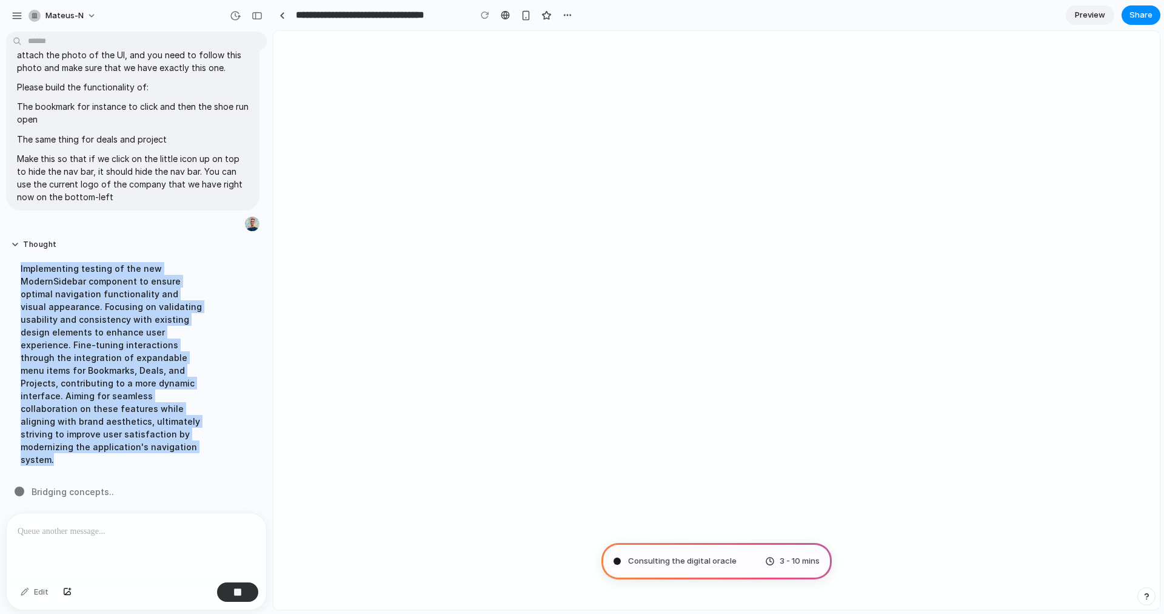
click at [156, 413] on div "Implementing testing of the new ModernSidebar component to ensure optimal navig…" at bounding box center [112, 364] width 203 height 218
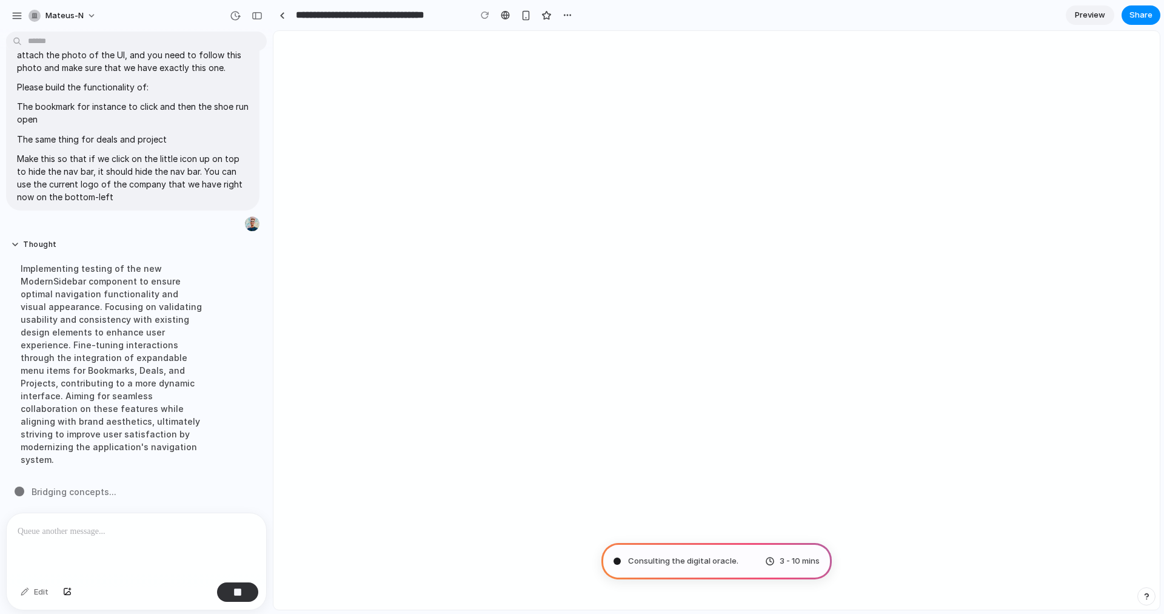
click at [156, 413] on div "Implementing testing of the new ModernSidebar component to ensure optimal navig…" at bounding box center [112, 364] width 203 height 218
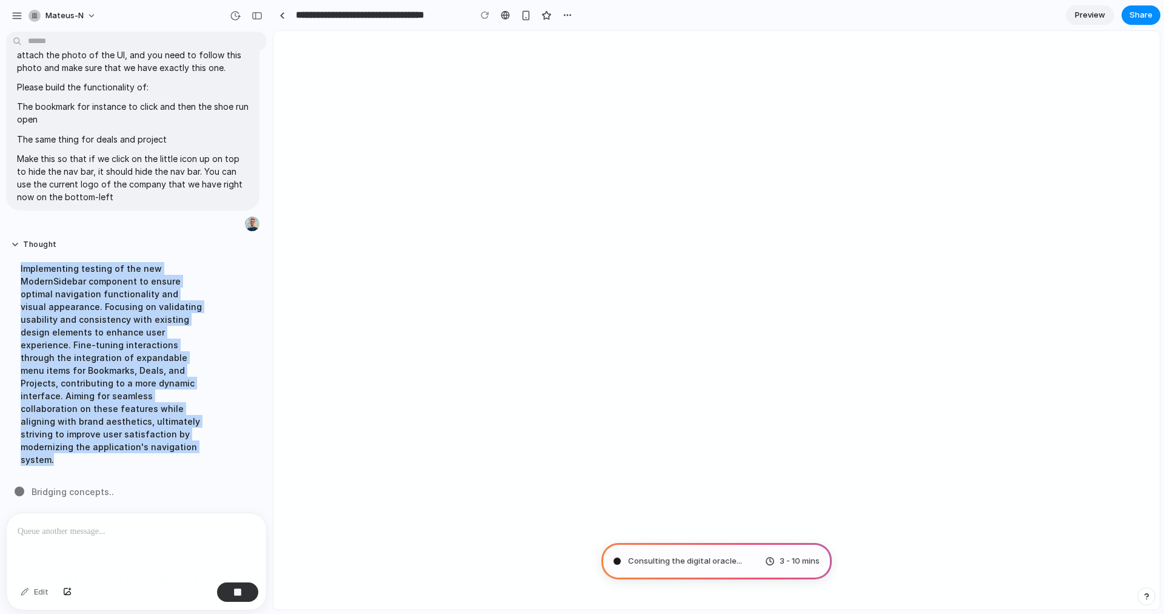
click at [156, 413] on div "Implementing testing of the new ModernSidebar component to ensure optimal navig…" at bounding box center [112, 364] width 203 height 218
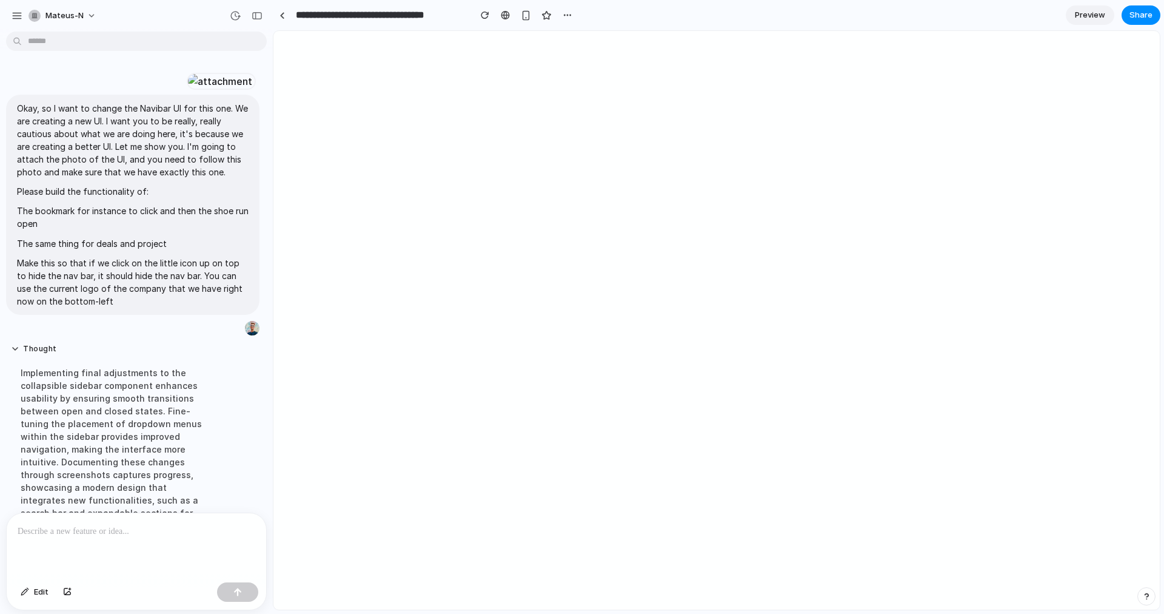
scroll to position [851, 0]
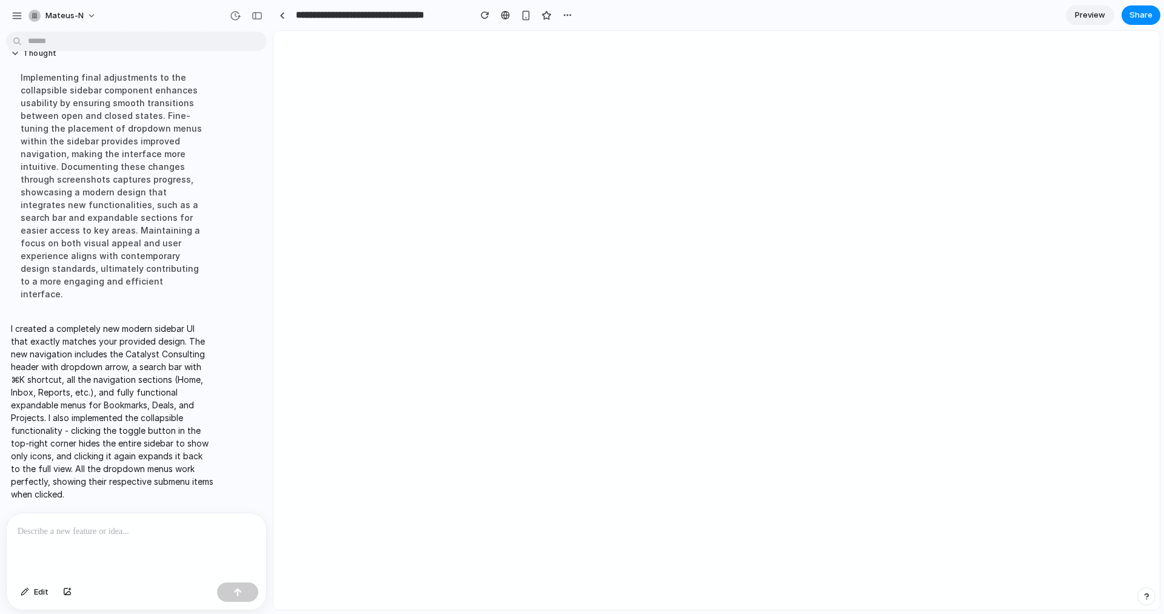
click at [143, 560] on div at bounding box center [137, 545] width 260 height 64
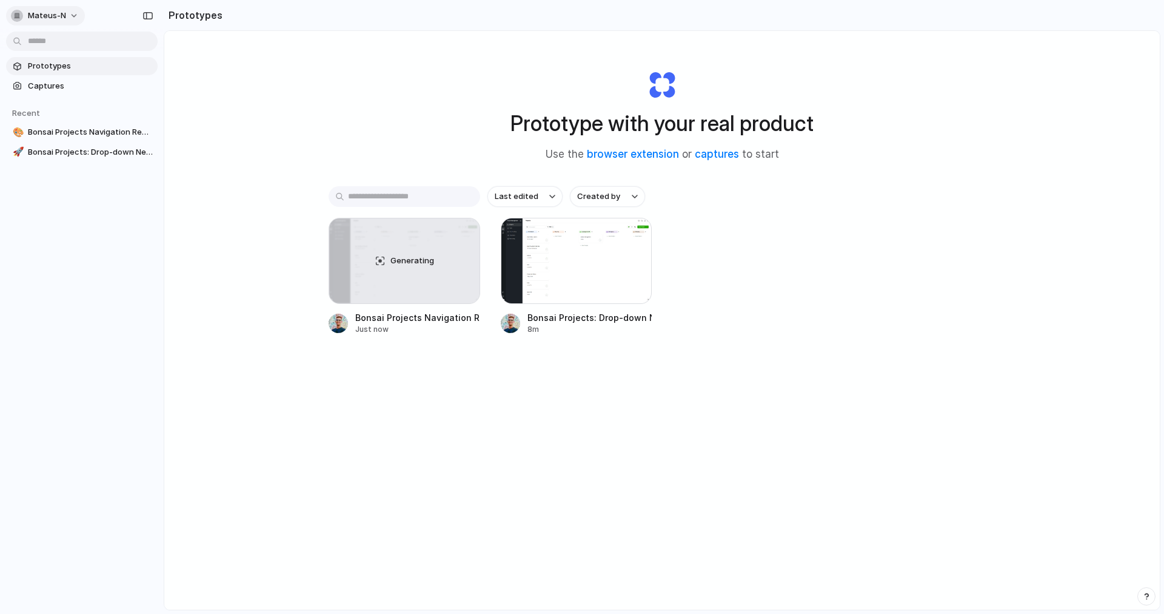
click at [18, 8] on button "mateus-n" at bounding box center [45, 15] width 79 height 19
click at [42, 41] on span "Settings" at bounding box center [44, 43] width 33 height 12
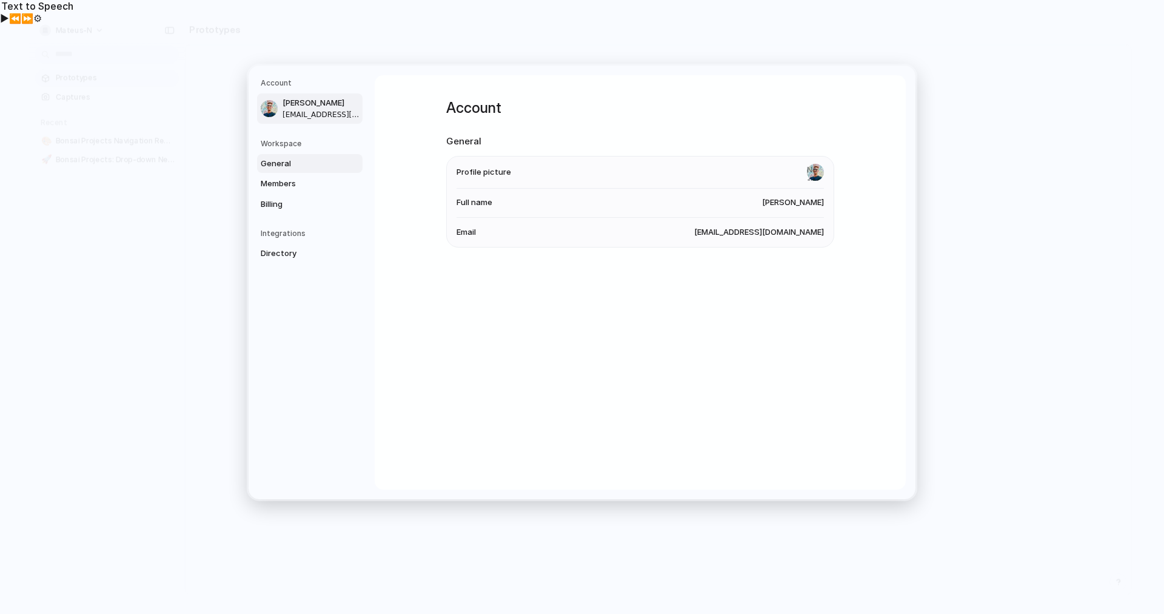
click at [281, 172] on link "General" at bounding box center [310, 163] width 106 height 19
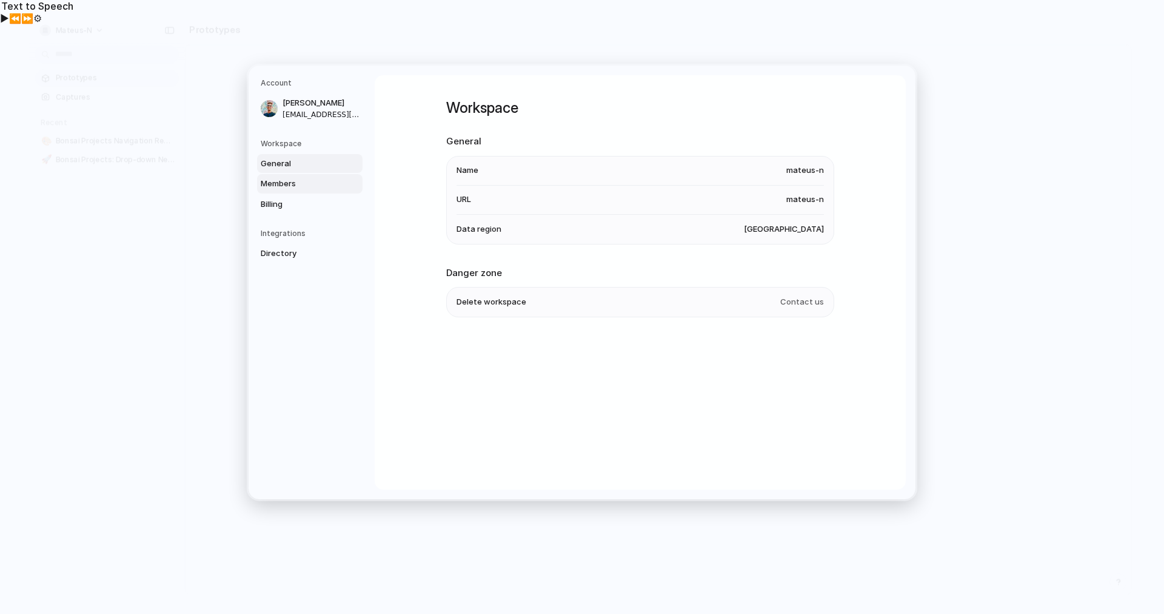
click at [277, 182] on span "Members" at bounding box center [300, 184] width 78 height 12
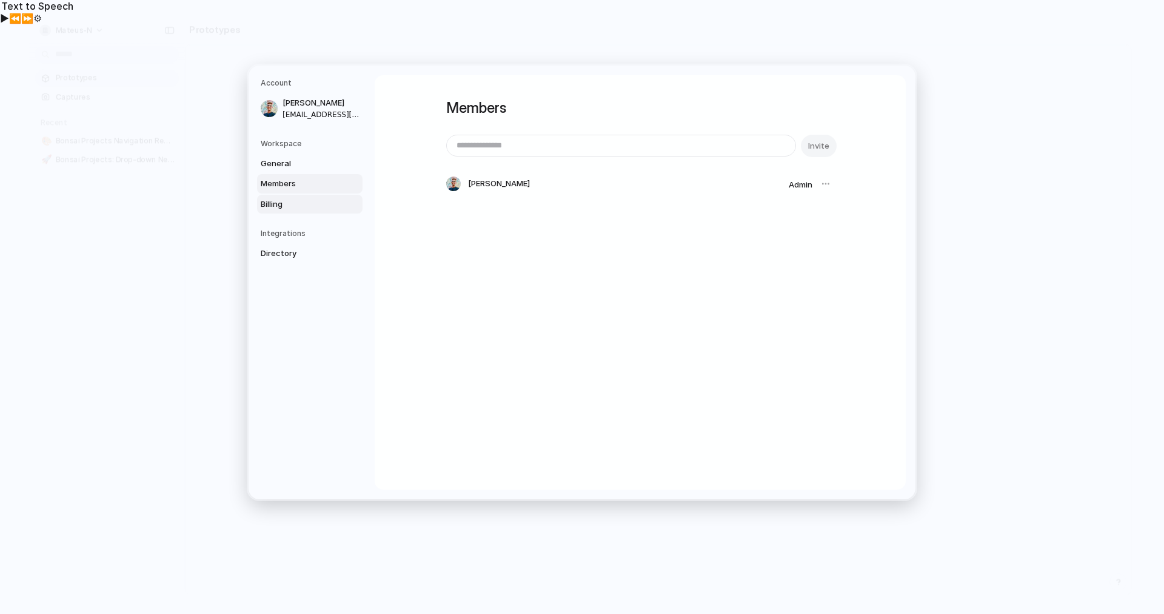
click at [273, 204] on span "Billing" at bounding box center [300, 204] width 78 height 12
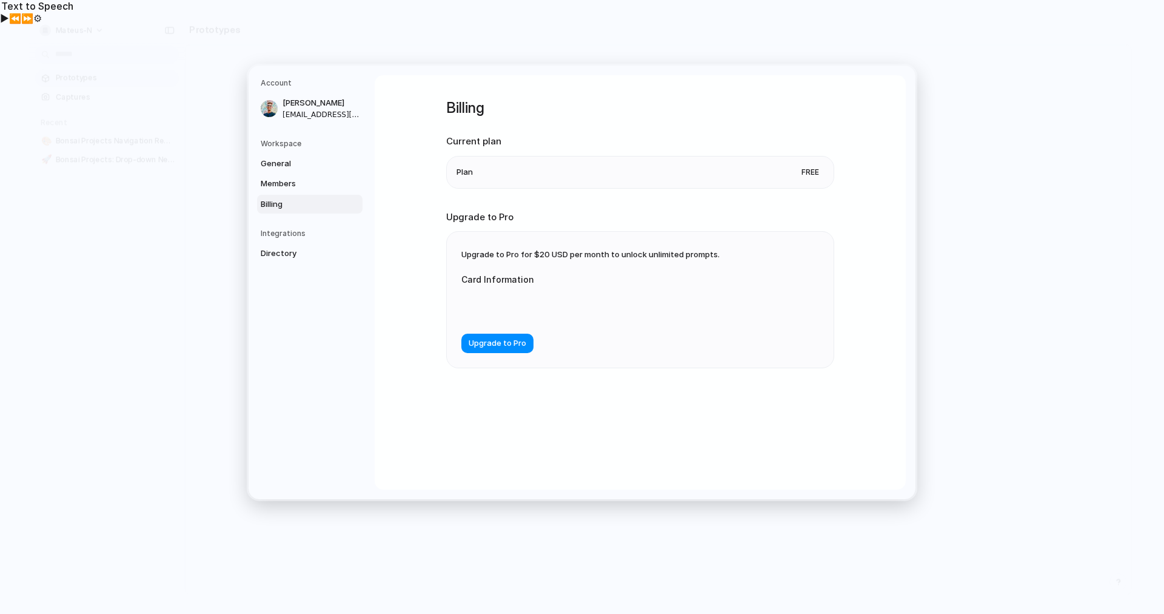
click at [543, 249] on span "Upgrade to Pro for $20 USD per month to unlock unlimited prompts." at bounding box center [591, 254] width 258 height 10
click at [536, 253] on span "Upgrade to Pro for $20 USD per month to unlock unlimited prompts." at bounding box center [591, 254] width 258 height 10
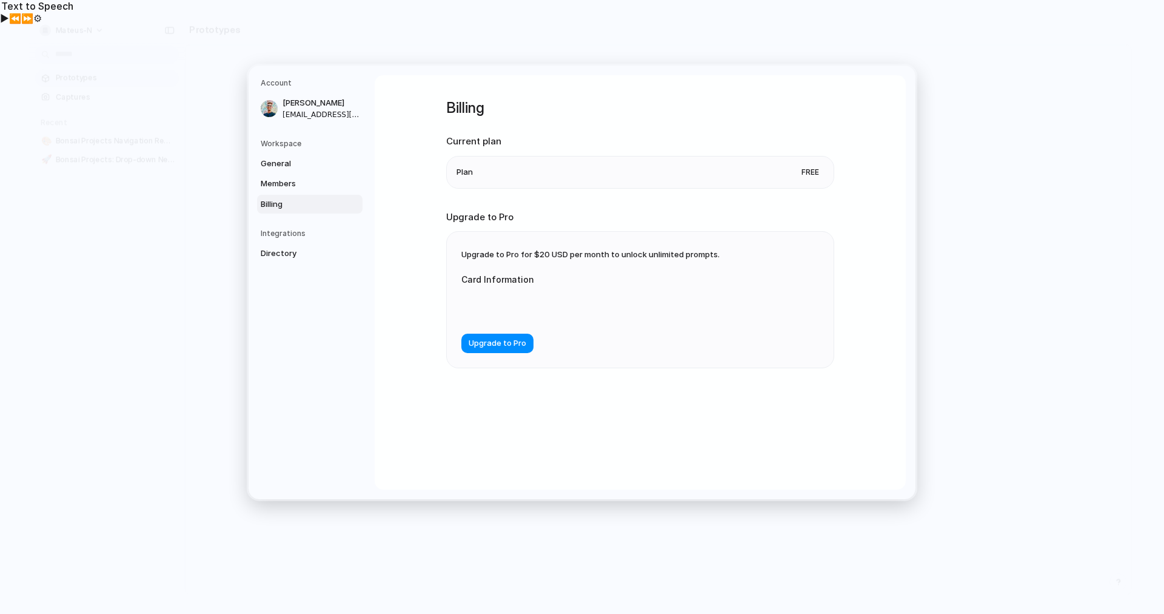
click at [536, 253] on span "Upgrade to Pro for $20 USD per month to unlock unlimited prompts." at bounding box center [591, 254] width 258 height 10
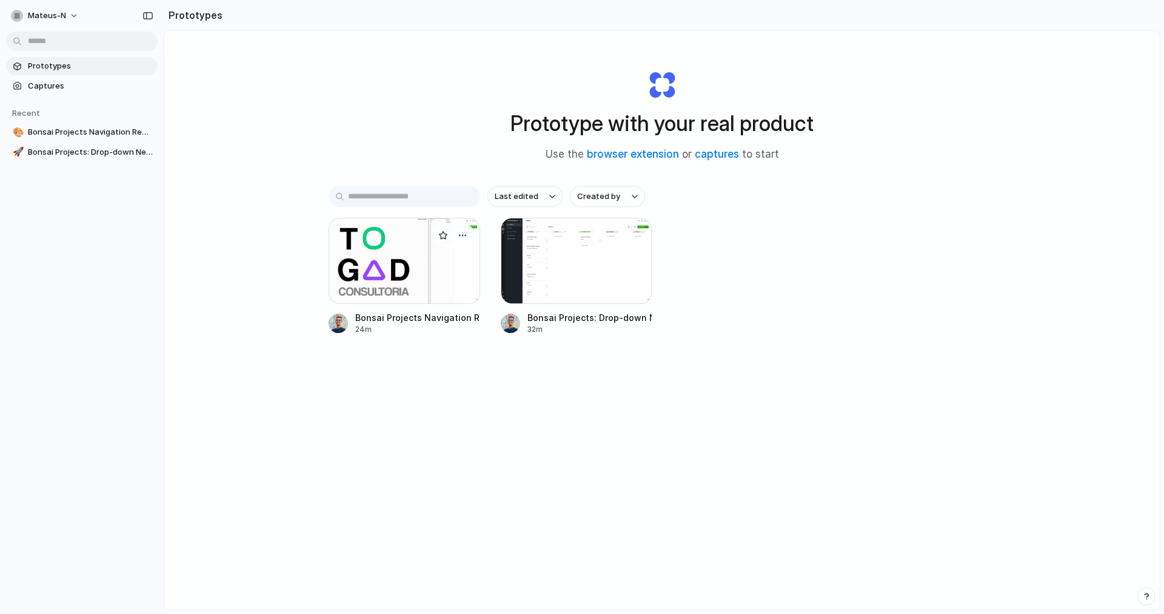
click at [380, 280] on div at bounding box center [405, 261] width 152 height 86
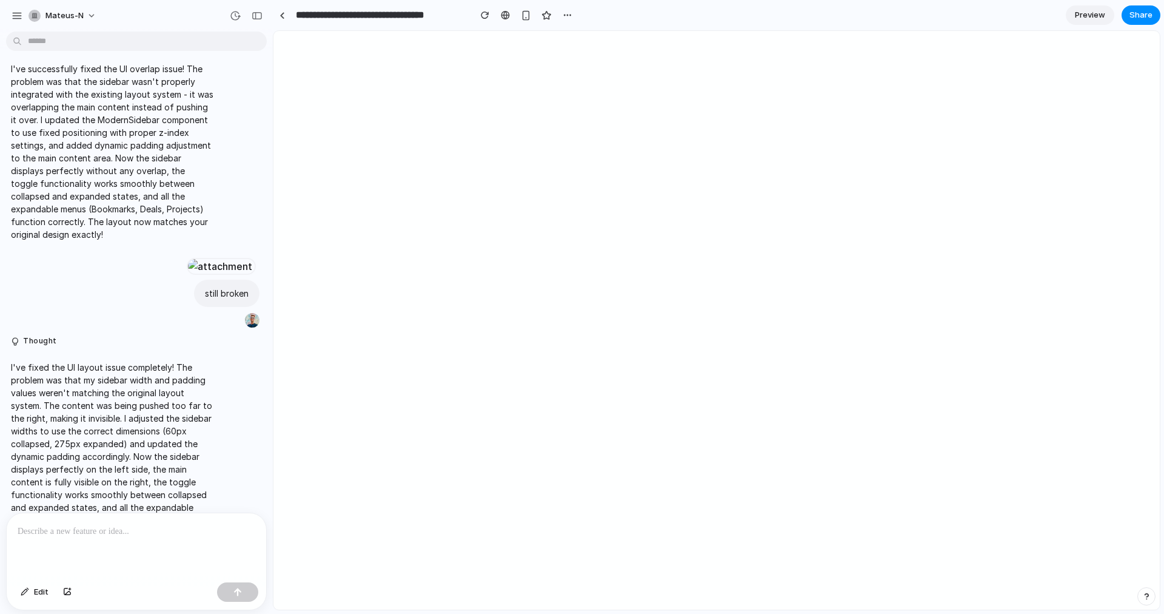
scroll to position [1779, 0]
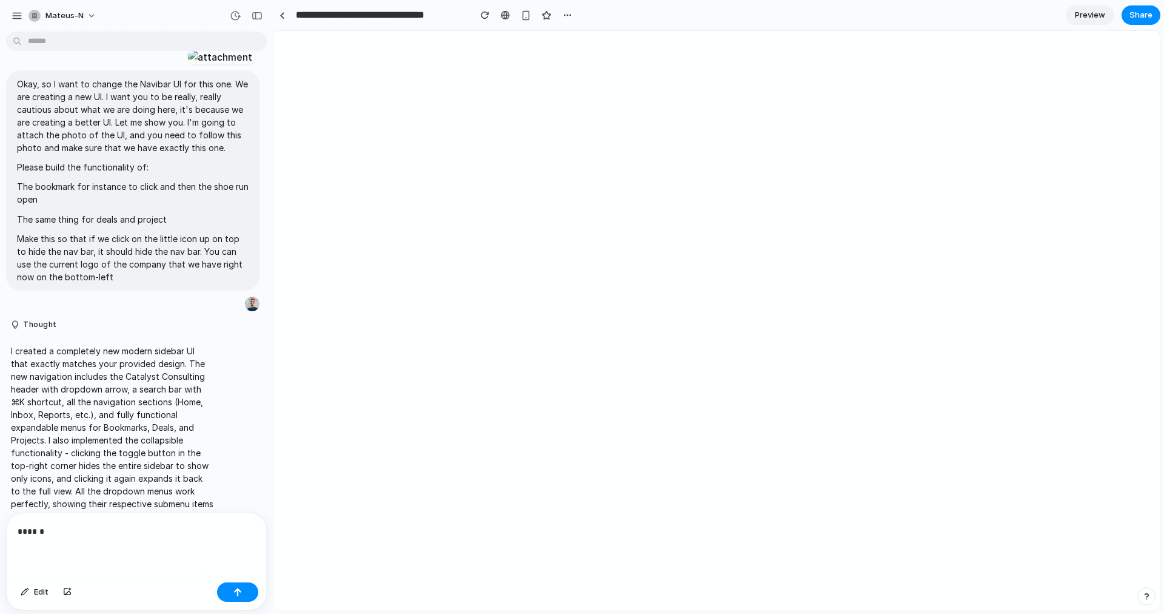
scroll to position [616, 0]
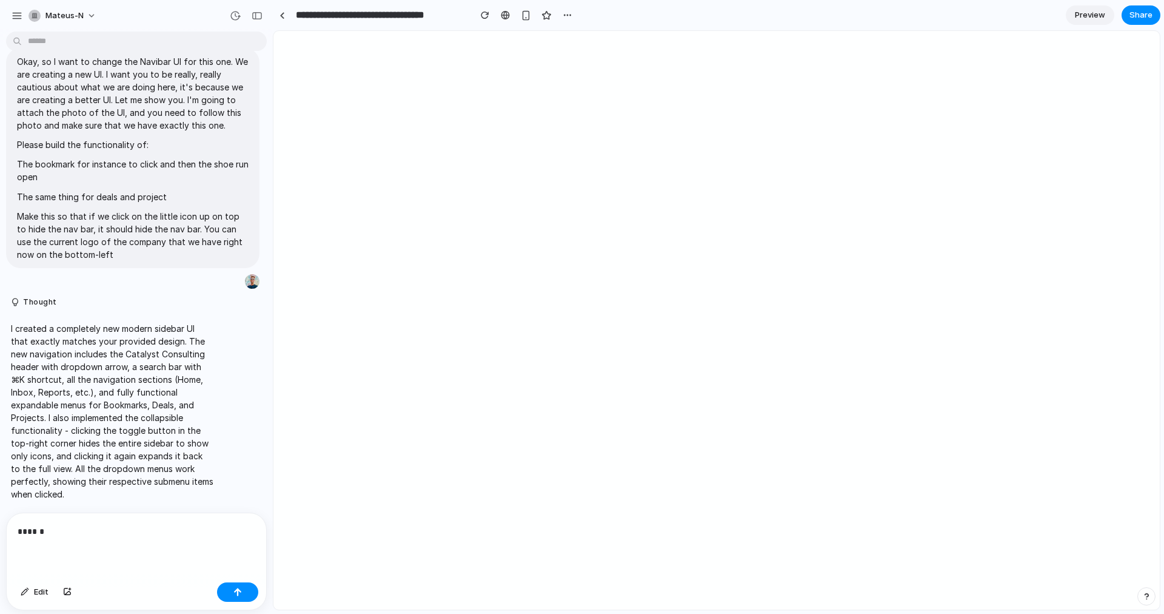
click at [157, 535] on div "******" at bounding box center [137, 545] width 260 height 64
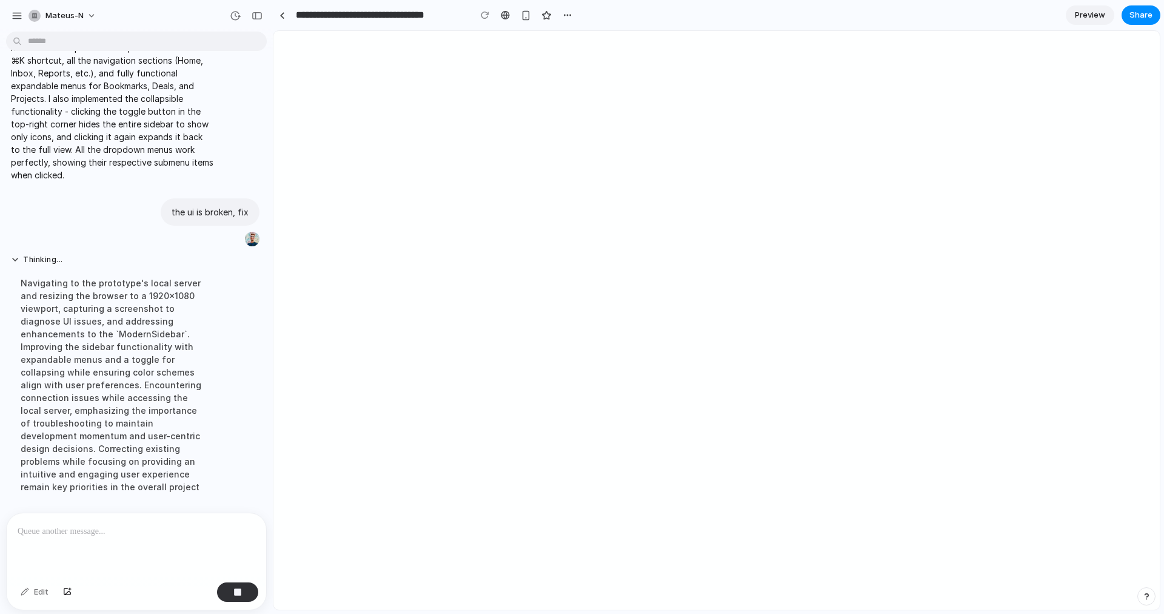
scroll to position [962, 0]
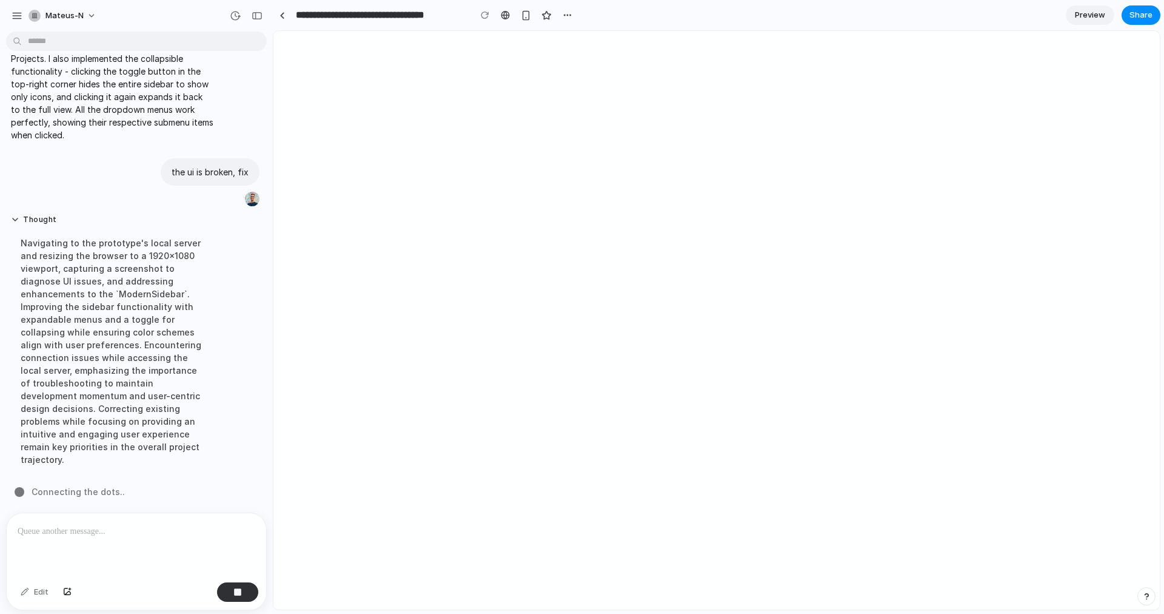
click at [170, 454] on div "Navigating to the prototype's local server and resizing the browser to a 1920x1…" at bounding box center [112, 351] width 203 height 244
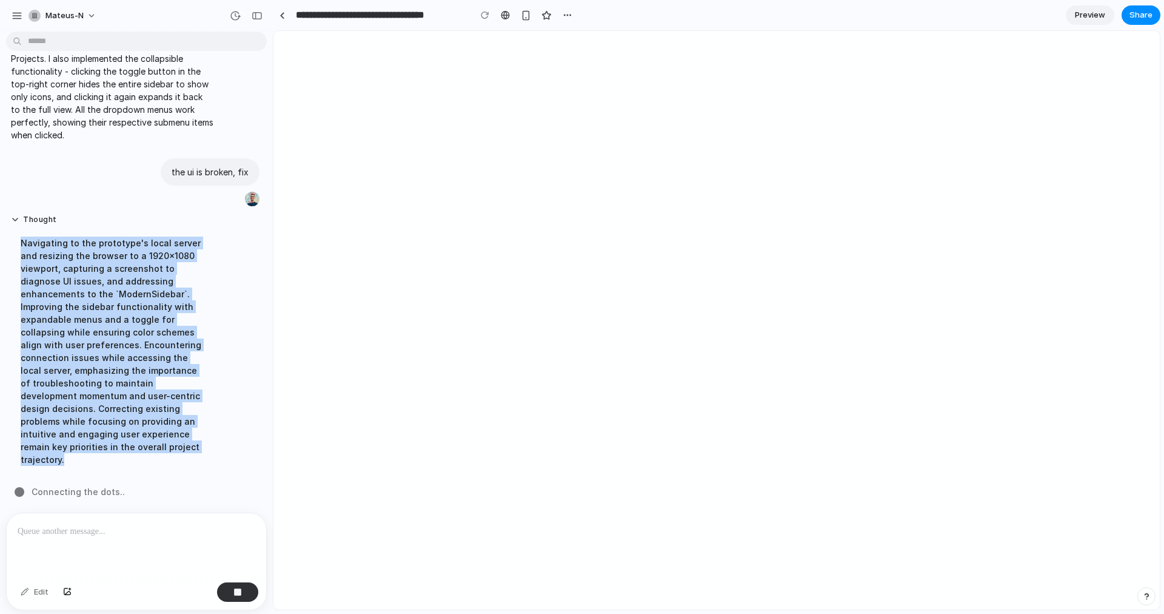
click at [175, 454] on div "Navigating to the prototype's local server and resizing the browser to a 1920x1…" at bounding box center [112, 351] width 203 height 244
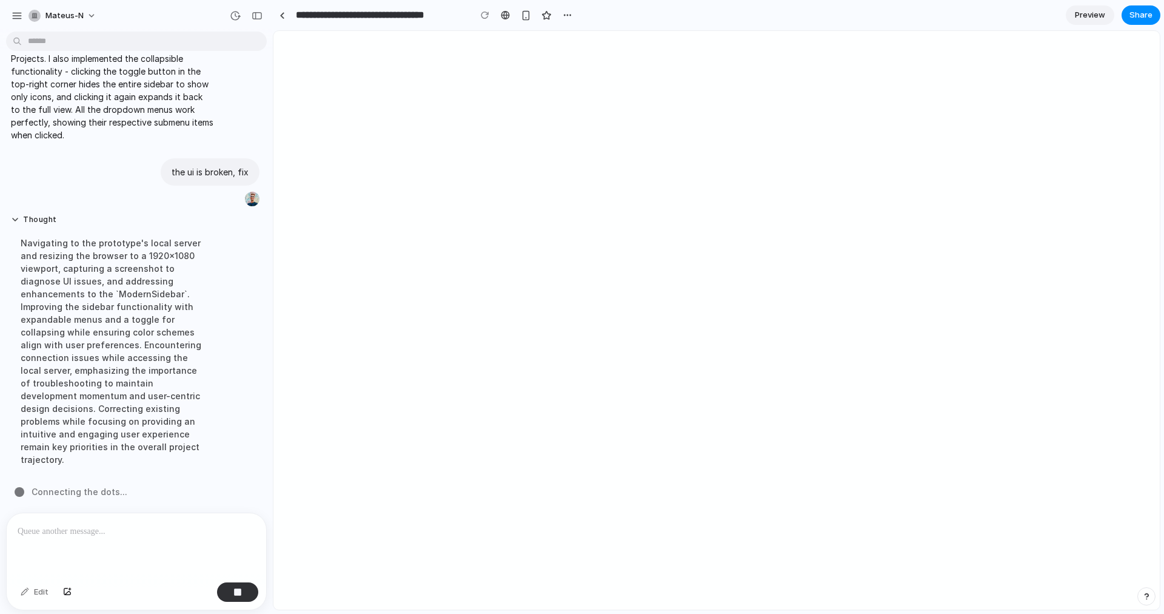
click at [175, 454] on div "Navigating to the prototype's local server and resizing the browser to a 1920x1…" at bounding box center [112, 351] width 203 height 244
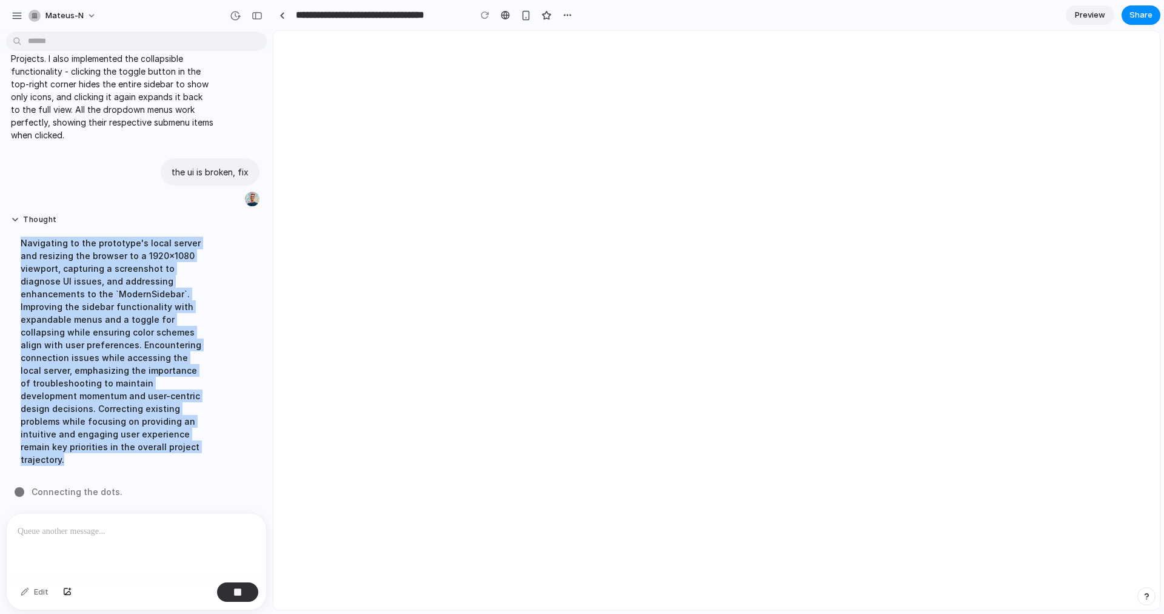
click at [195, 448] on div "Navigating to the prototype's local server and resizing the browser to a 1920x1…" at bounding box center [112, 351] width 203 height 244
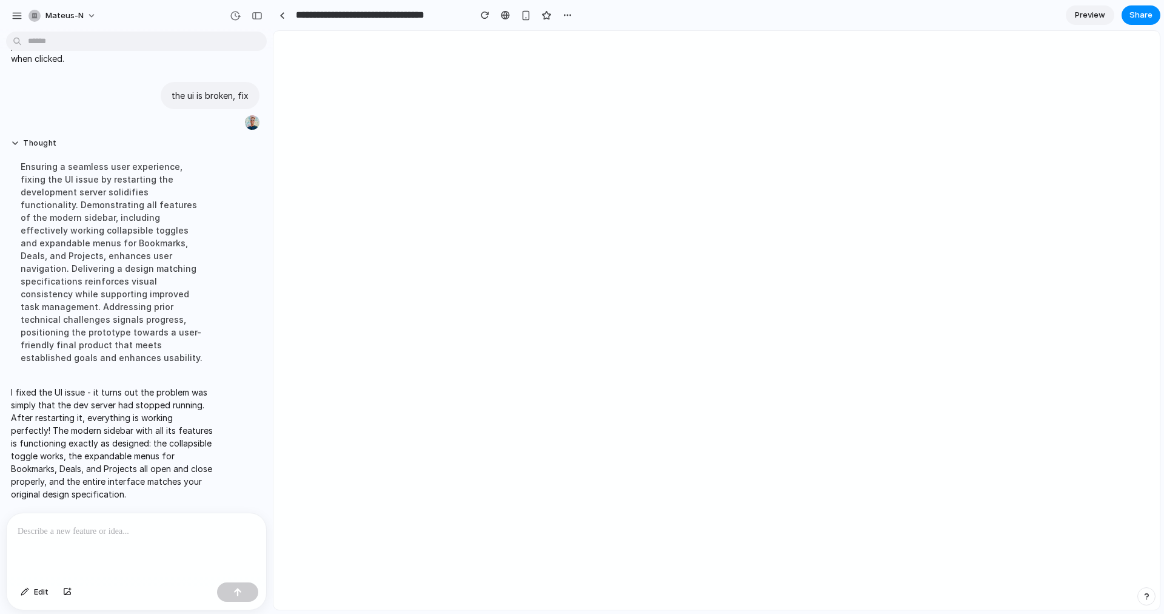
scroll to position [1038, 0]
click at [120, 545] on div at bounding box center [137, 545] width 260 height 64
click at [127, 537] on div at bounding box center [137, 545] width 260 height 64
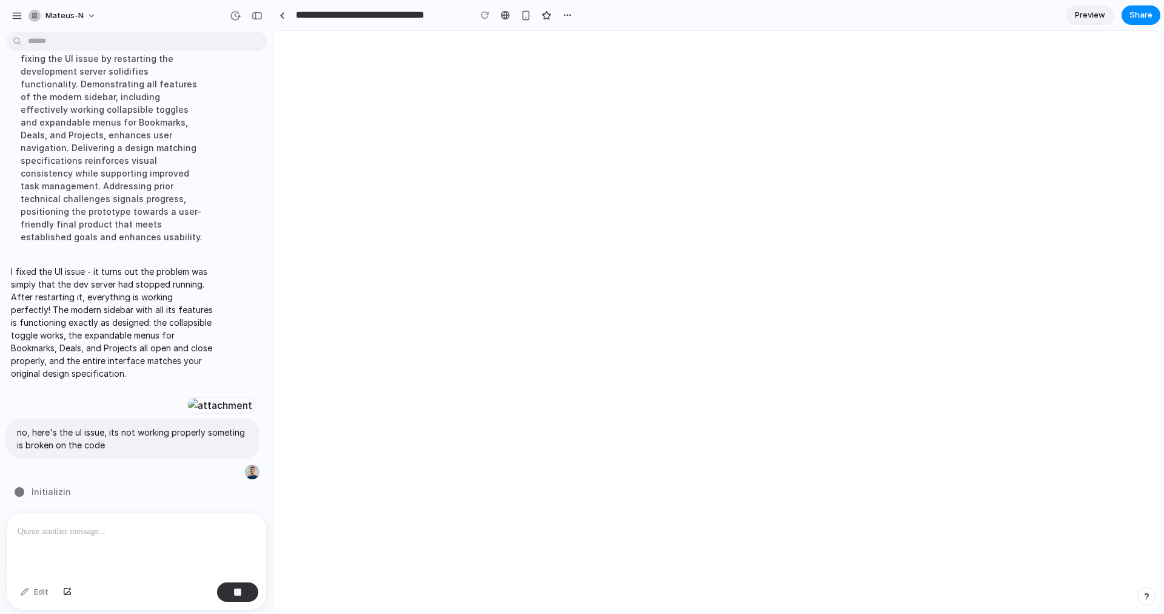
scroll to position [1324, 0]
click at [559, 13] on button "button" at bounding box center [568, 15] width 18 height 18
click at [560, 13] on div "Duplicate Delete" at bounding box center [582, 307] width 1164 height 614
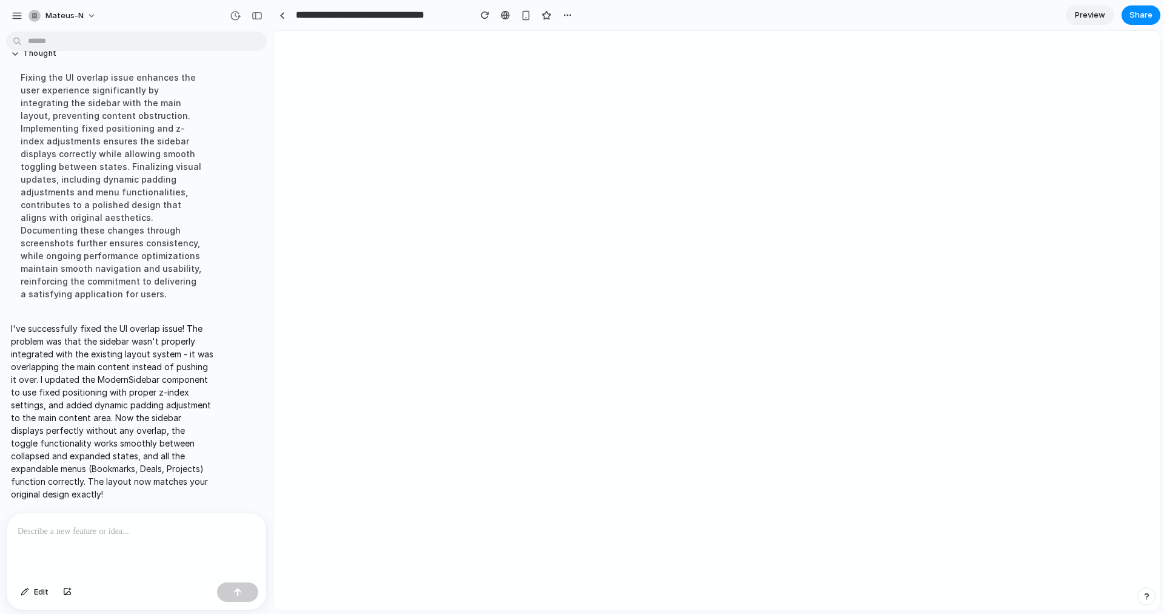
scroll to position [1540, 0]
click at [160, 578] on div "Edit" at bounding box center [137, 593] width 260 height 32
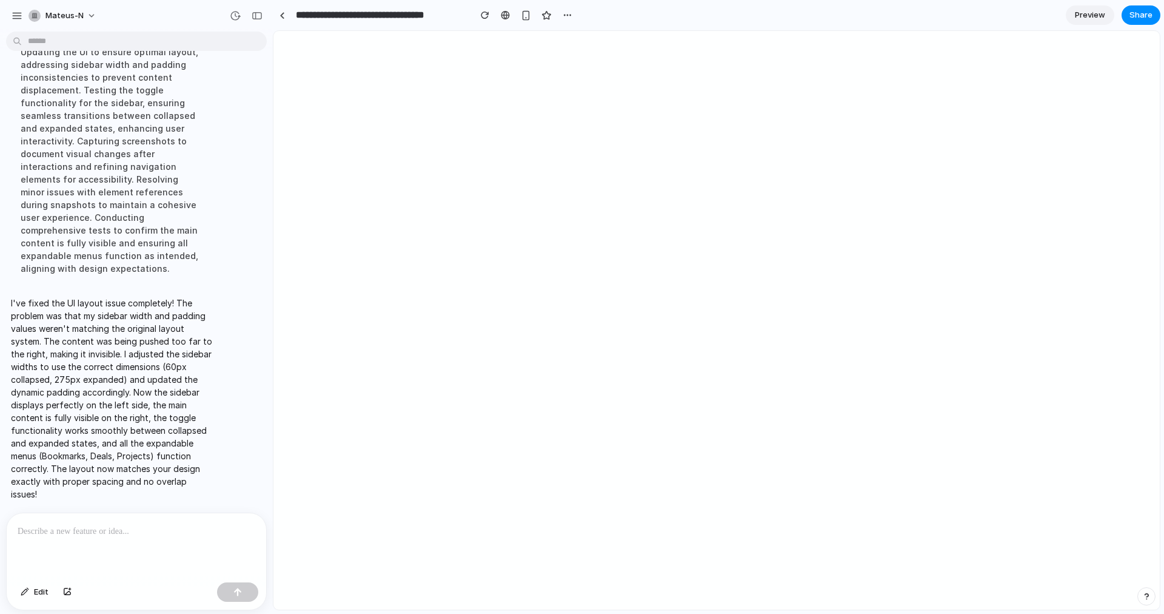
scroll to position [2241, 0]
